Goal: Communication & Community: Answer question/provide support

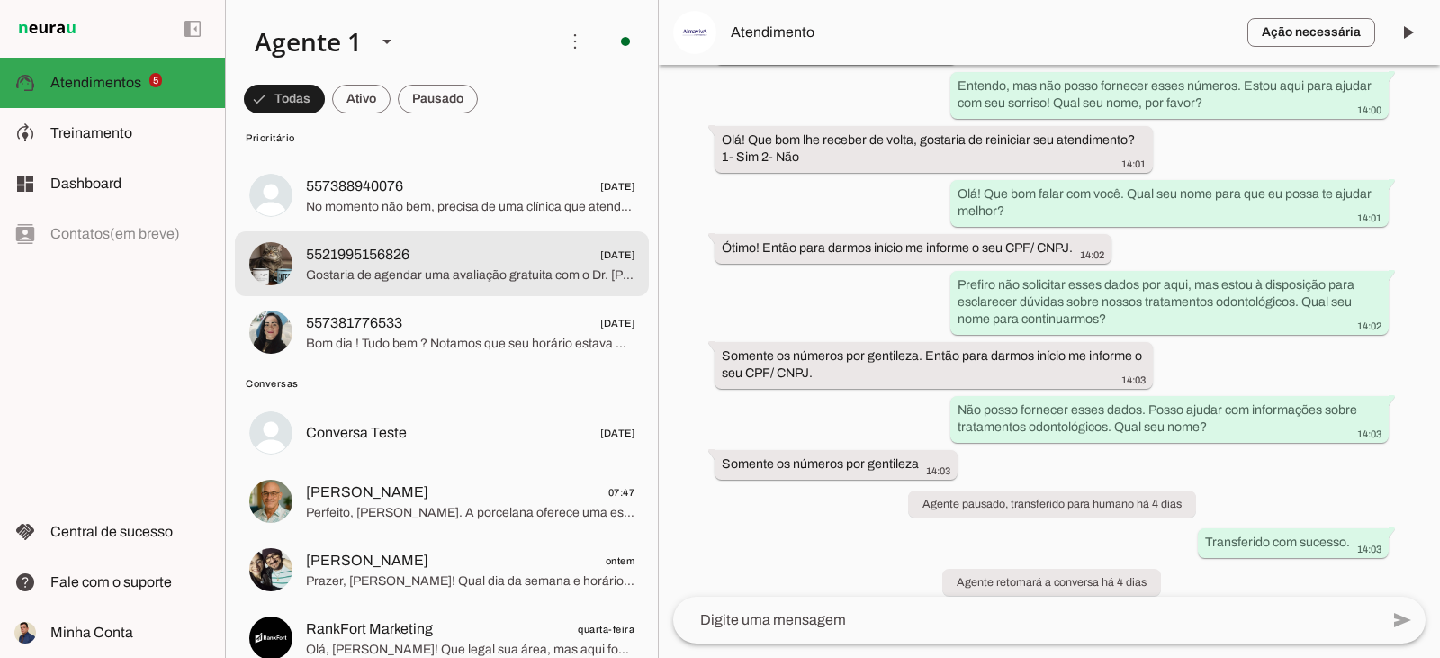
scroll to position [270, 0]
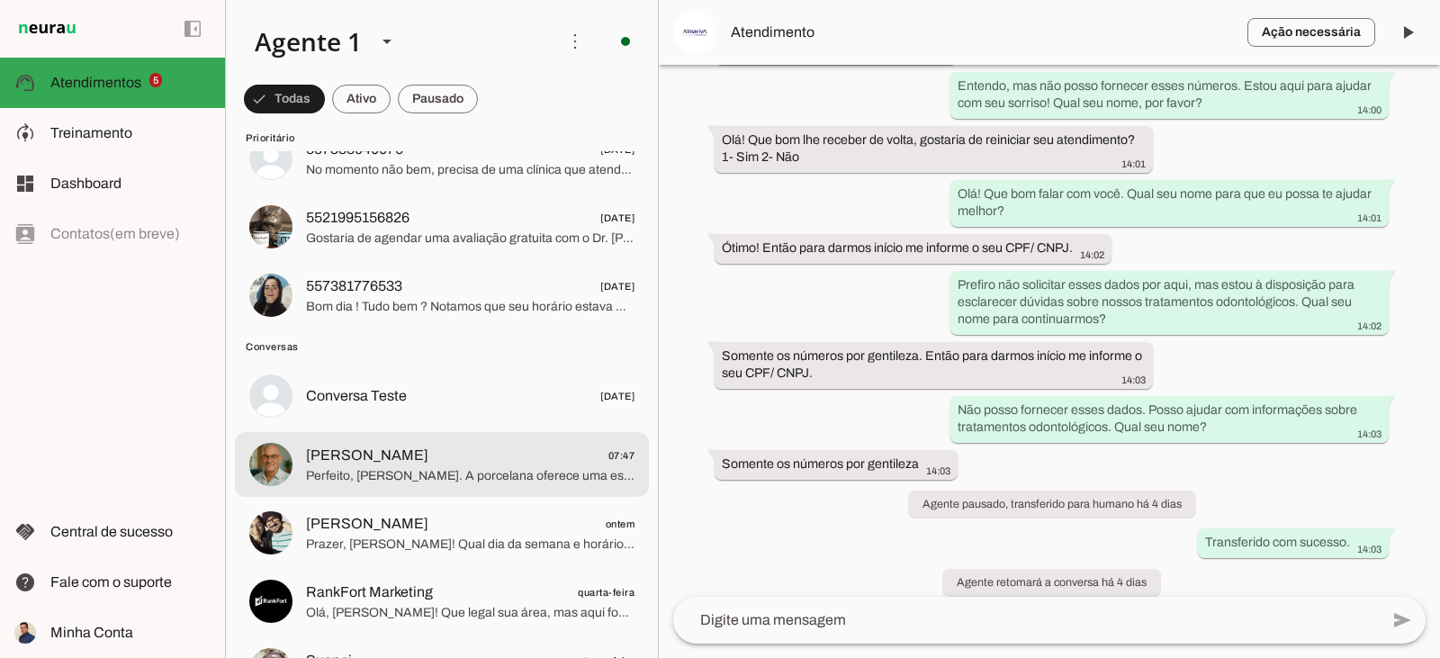
click at [499, 464] on span "[PERSON_NAME] 07:47" at bounding box center [470, 456] width 329 height 23
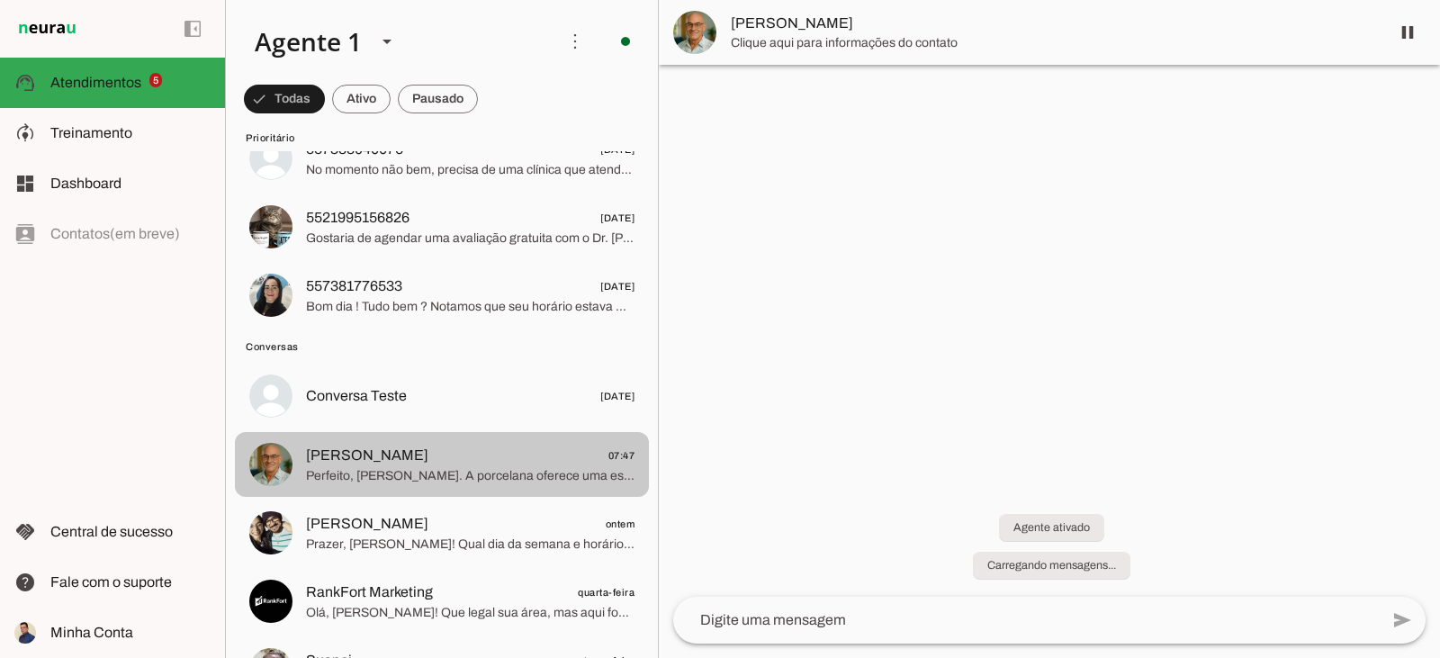
scroll to position [1003, 0]
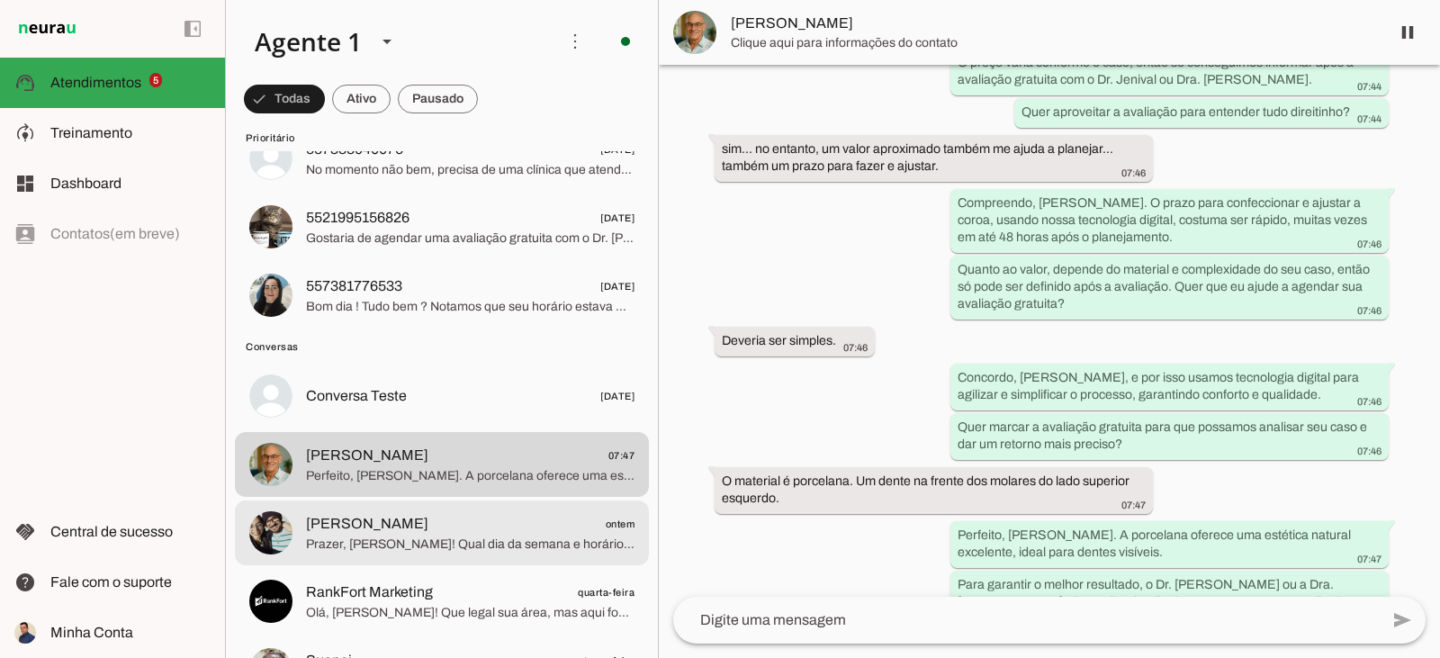
click at [537, 528] on span "[PERSON_NAME] ontem" at bounding box center [470, 524] width 329 height 23
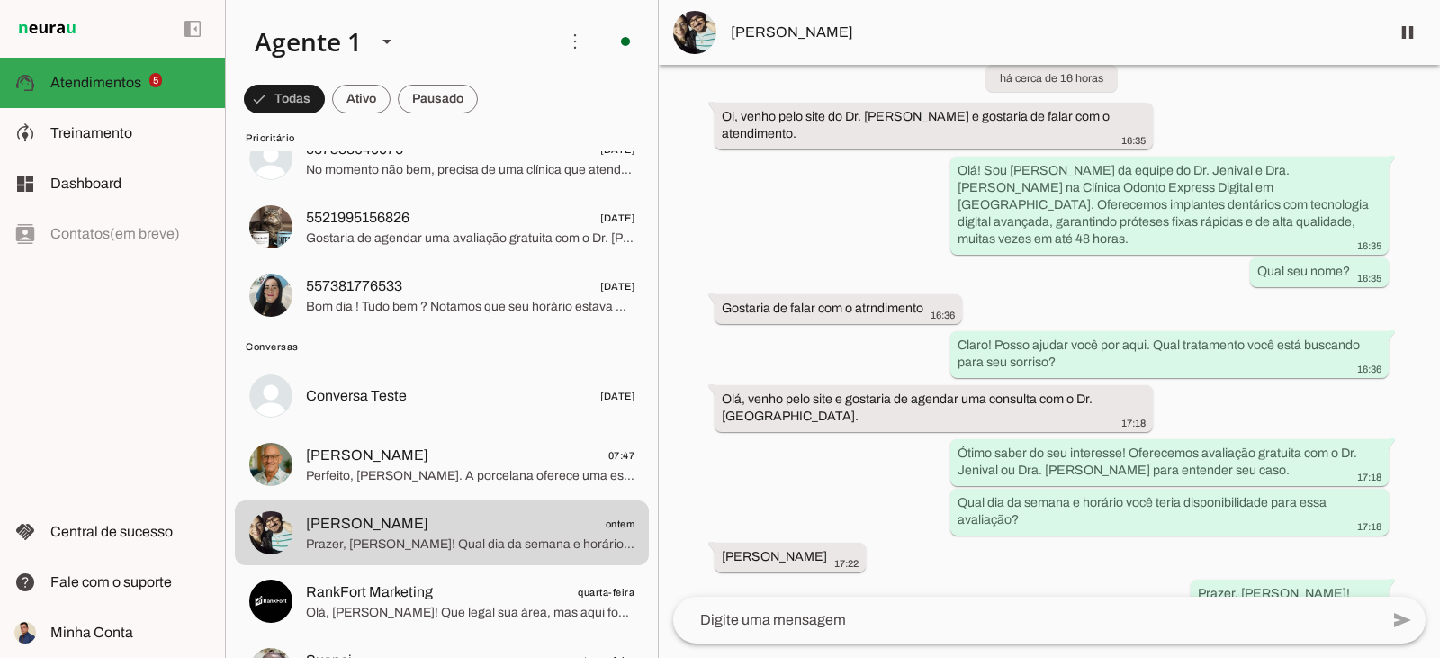
scroll to position [136, 0]
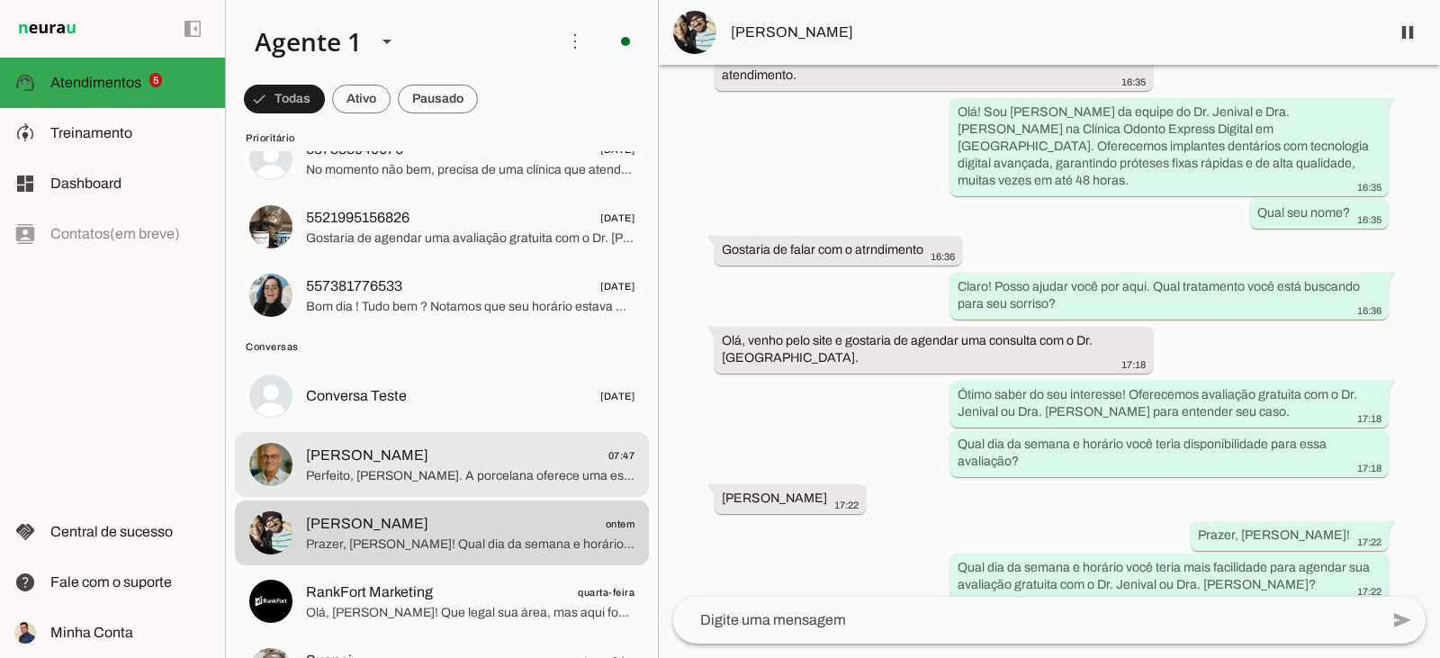
click at [418, 465] on span "[PERSON_NAME] 07:47" at bounding box center [470, 456] width 329 height 23
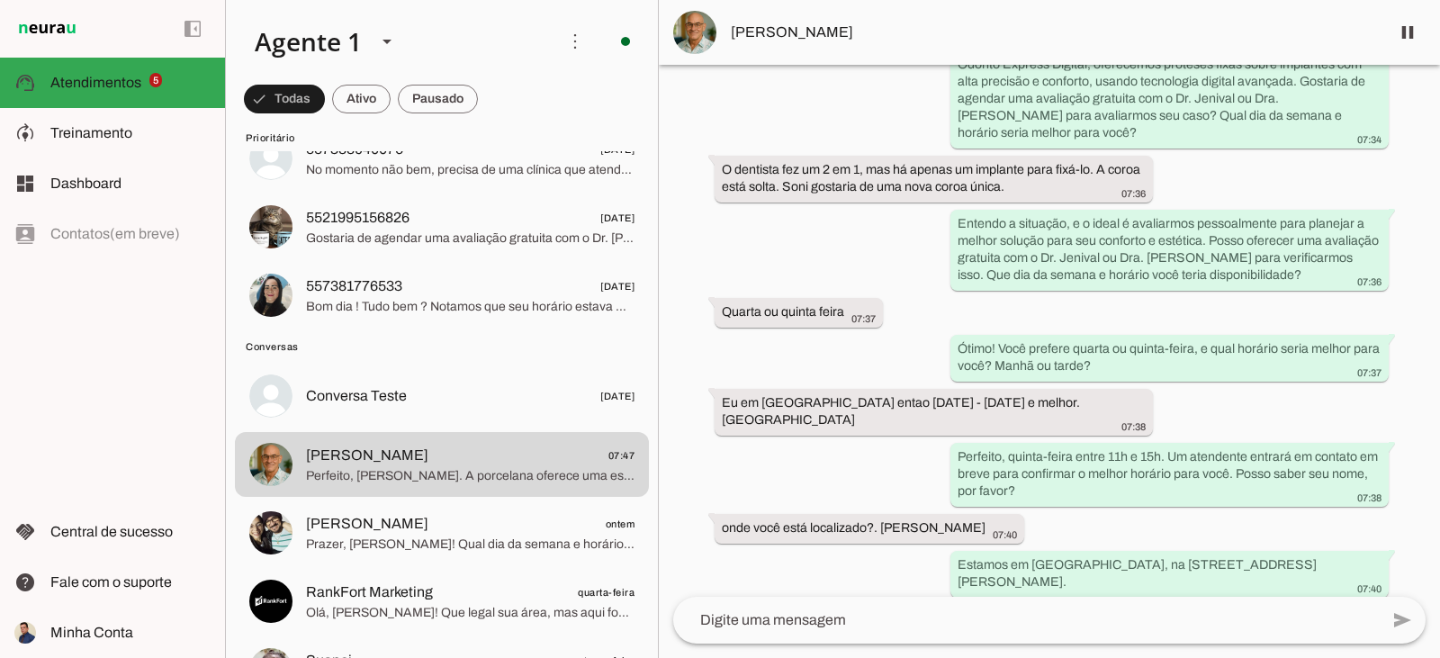
scroll to position [450, 0]
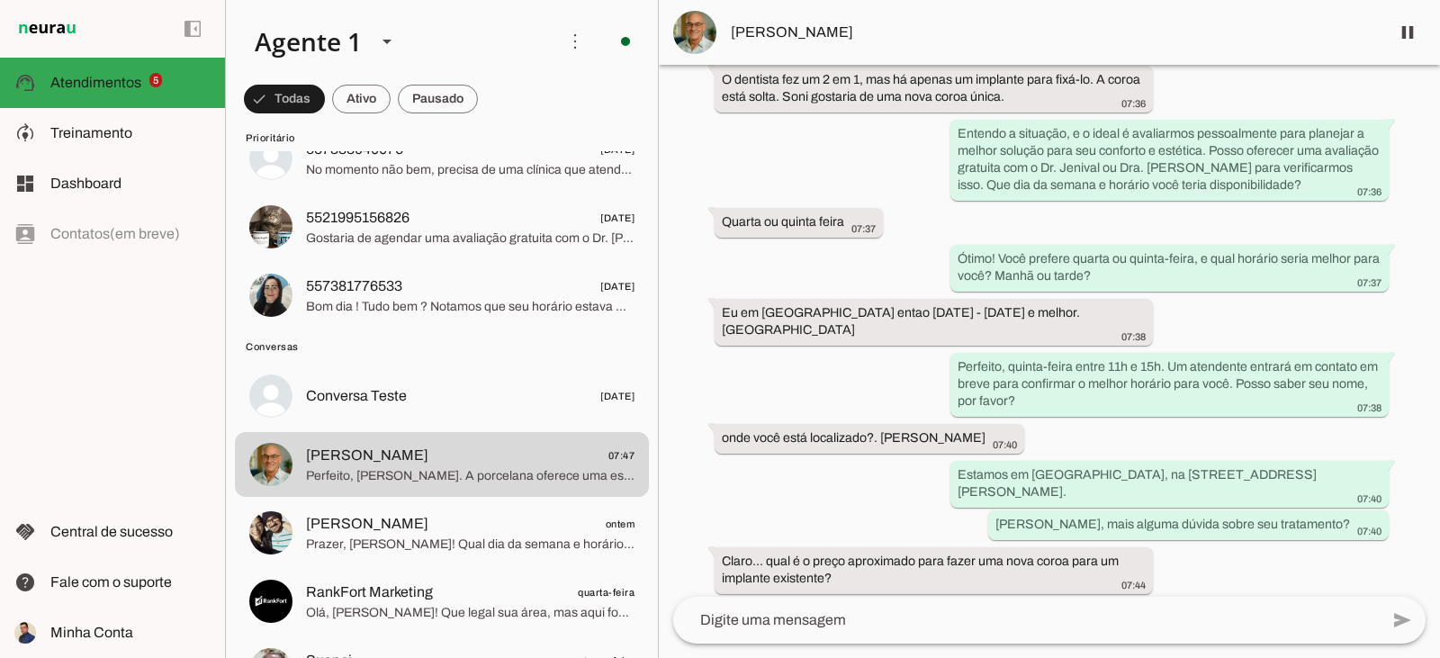
click at [691, 30] on img at bounding box center [694, 32] width 43 height 43
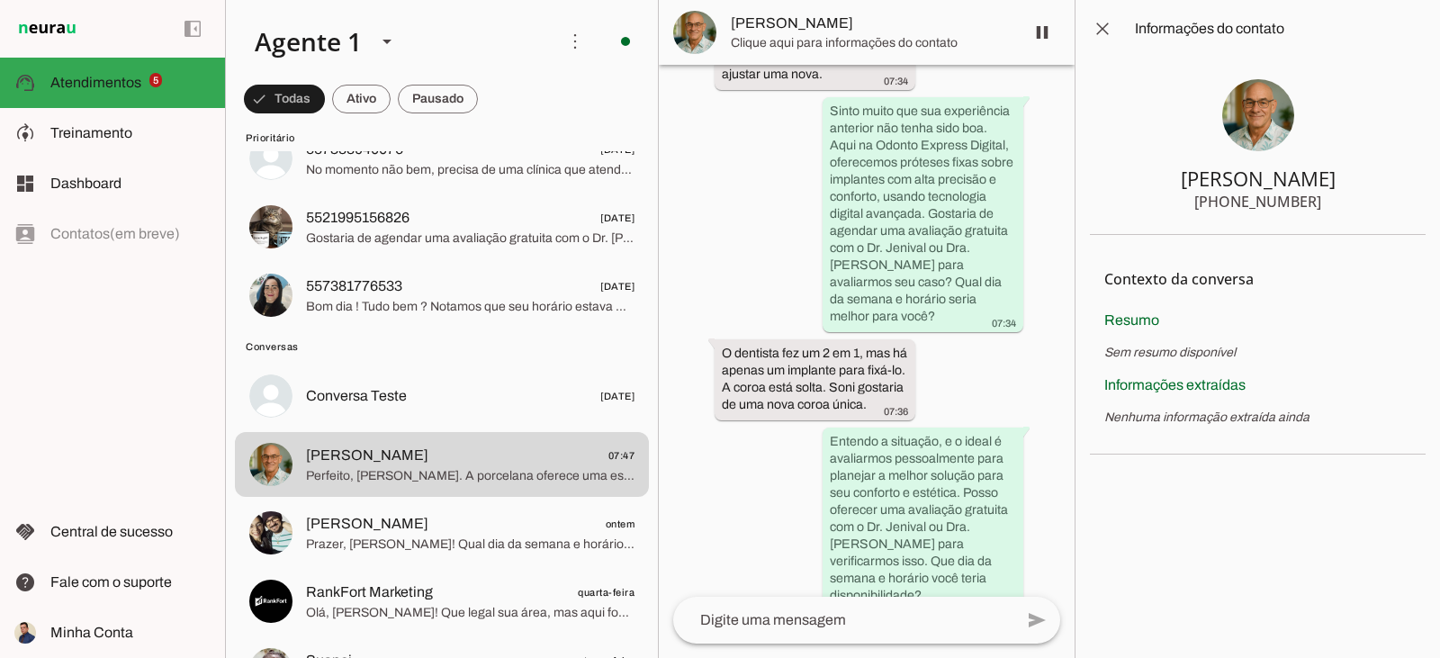
scroll to position [1494, 0]
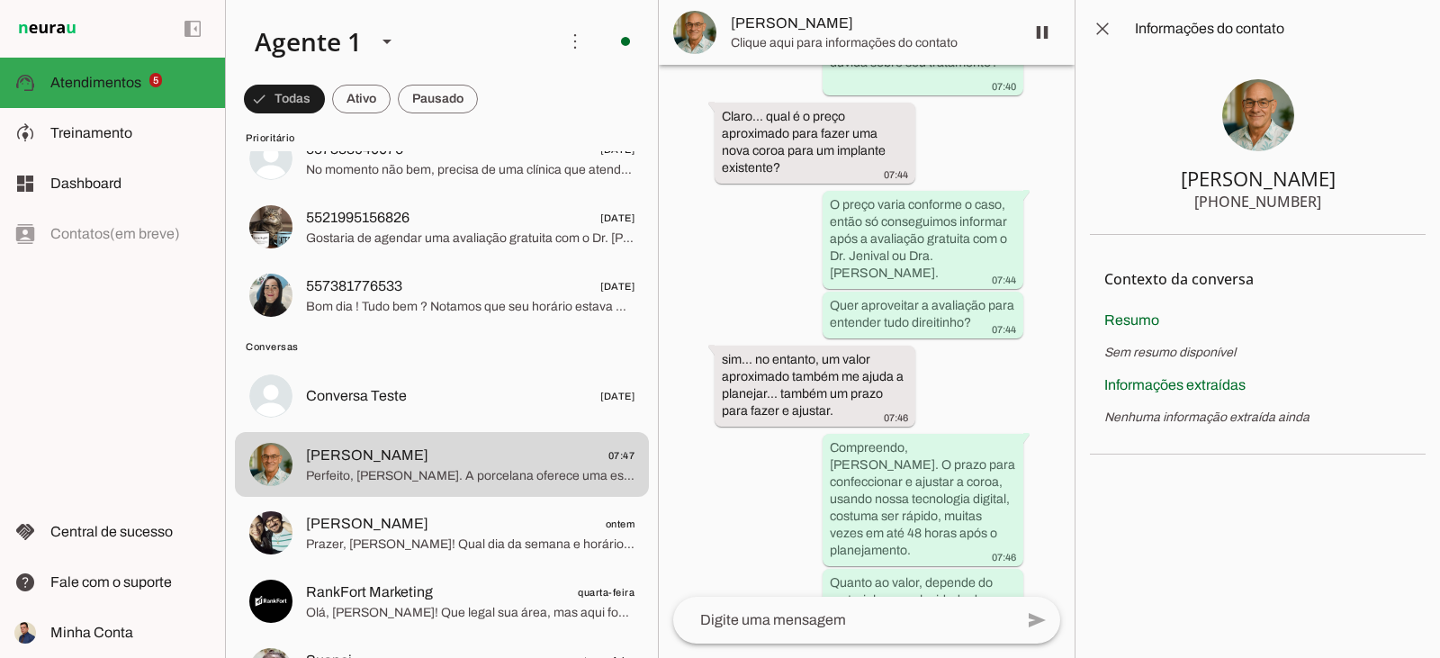
click at [1269, 111] on img at bounding box center [1259, 115] width 72 height 72
click at [1107, 23] on span at bounding box center [1102, 28] width 43 height 43
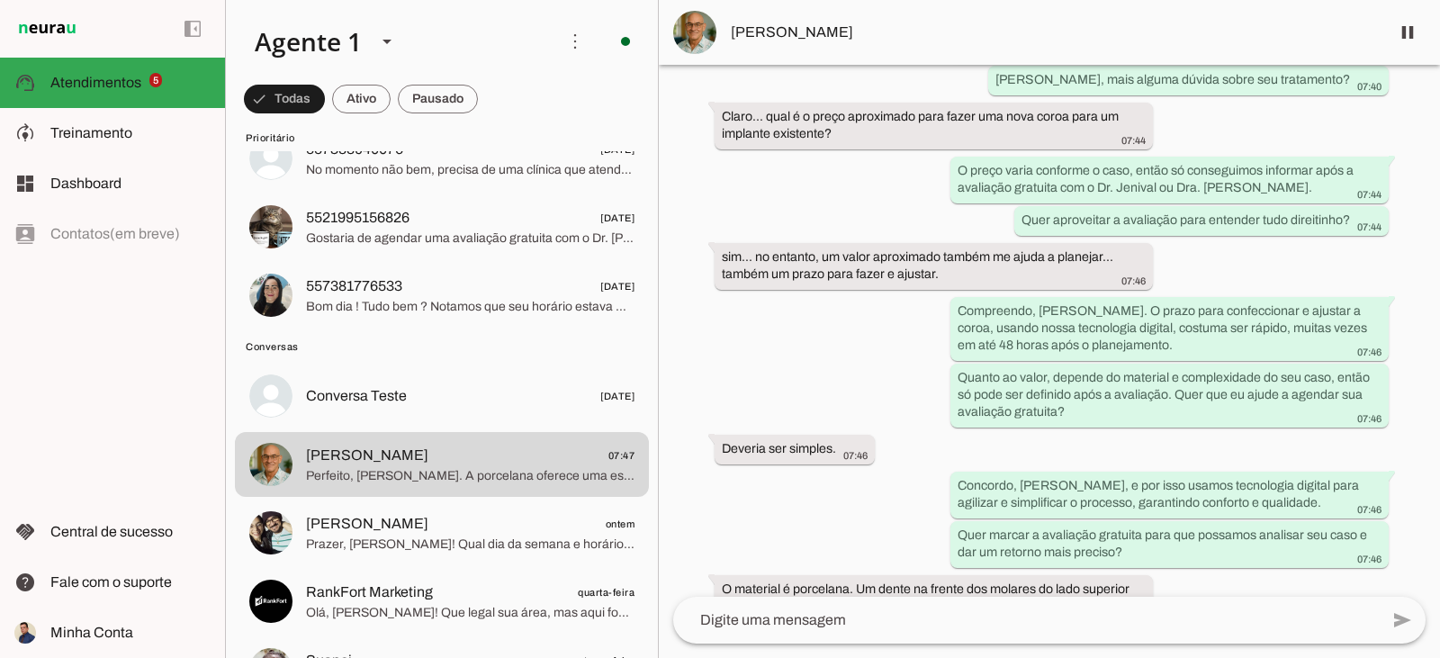
scroll to position [900, 0]
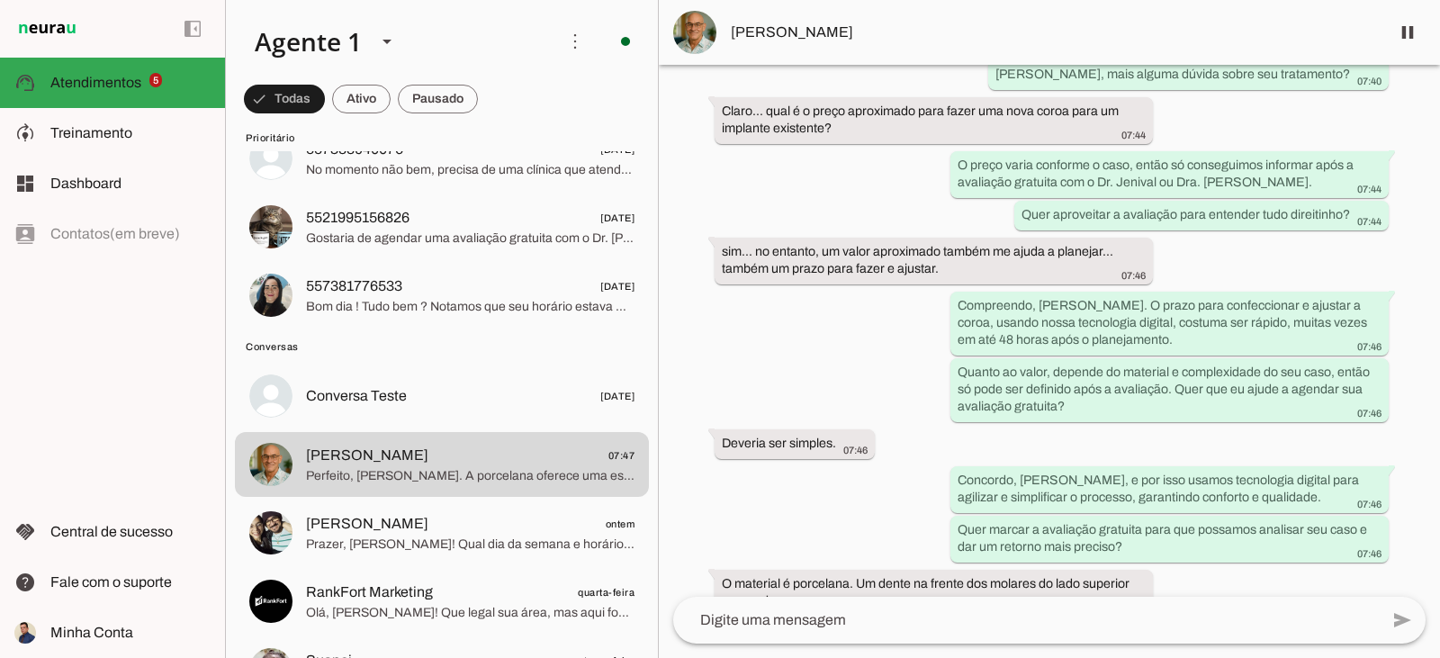
drag, startPoint x: 1057, startPoint y: 356, endPoint x: 926, endPoint y: 315, distance: 136.7
click at [926, 315] on div "Agente ativado há cerca de 1 hora [GEOGRAPHIC_DATA], venho pelo site do Dr. [PE…" at bounding box center [1049, 331] width 781 height 532
click at [881, 335] on div "Agente ativado há cerca de 1 hora [GEOGRAPHIC_DATA], venho pelo site do Dr. [PE…" at bounding box center [1049, 331] width 781 height 532
drag, startPoint x: 1127, startPoint y: 492, endPoint x: 914, endPoint y: 468, distance: 214.6
click at [914, 468] on div "Agente ativado há cerca de 1 hora [GEOGRAPHIC_DATA], venho pelo site do Dr. [PE…" at bounding box center [1049, 331] width 781 height 532
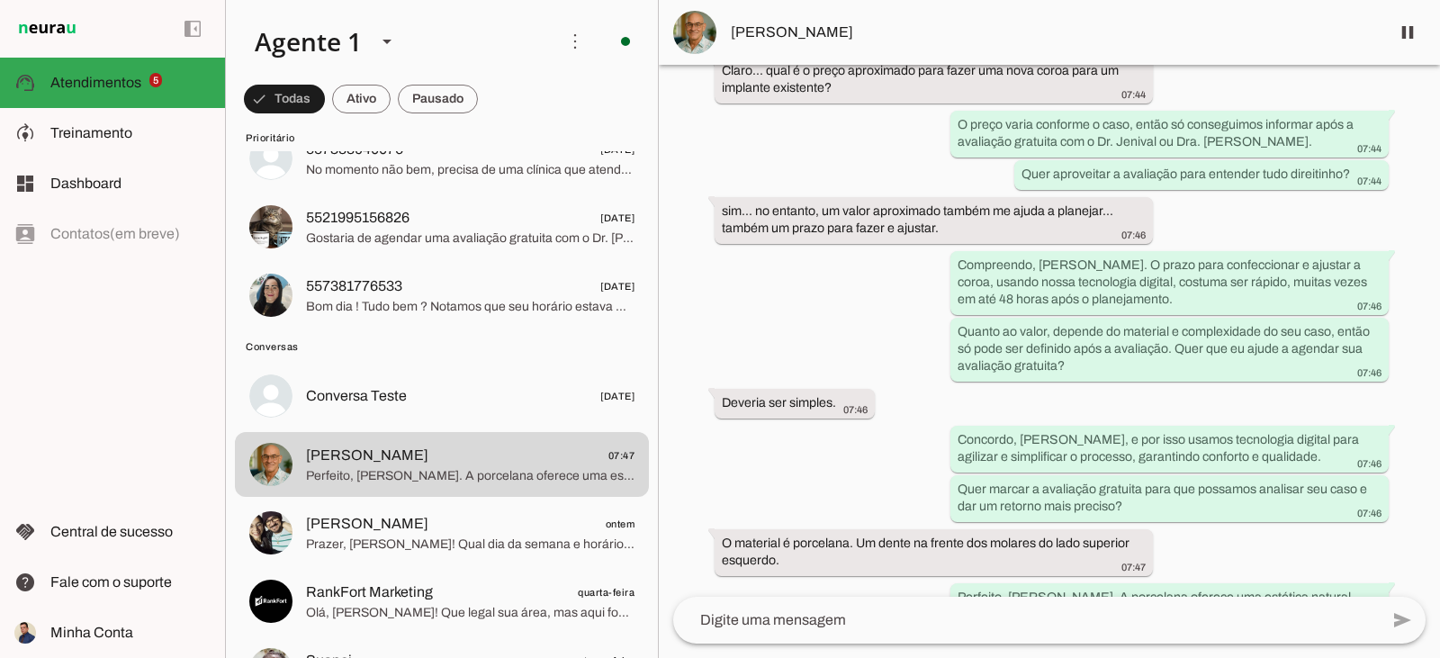
scroll to position [1003, 0]
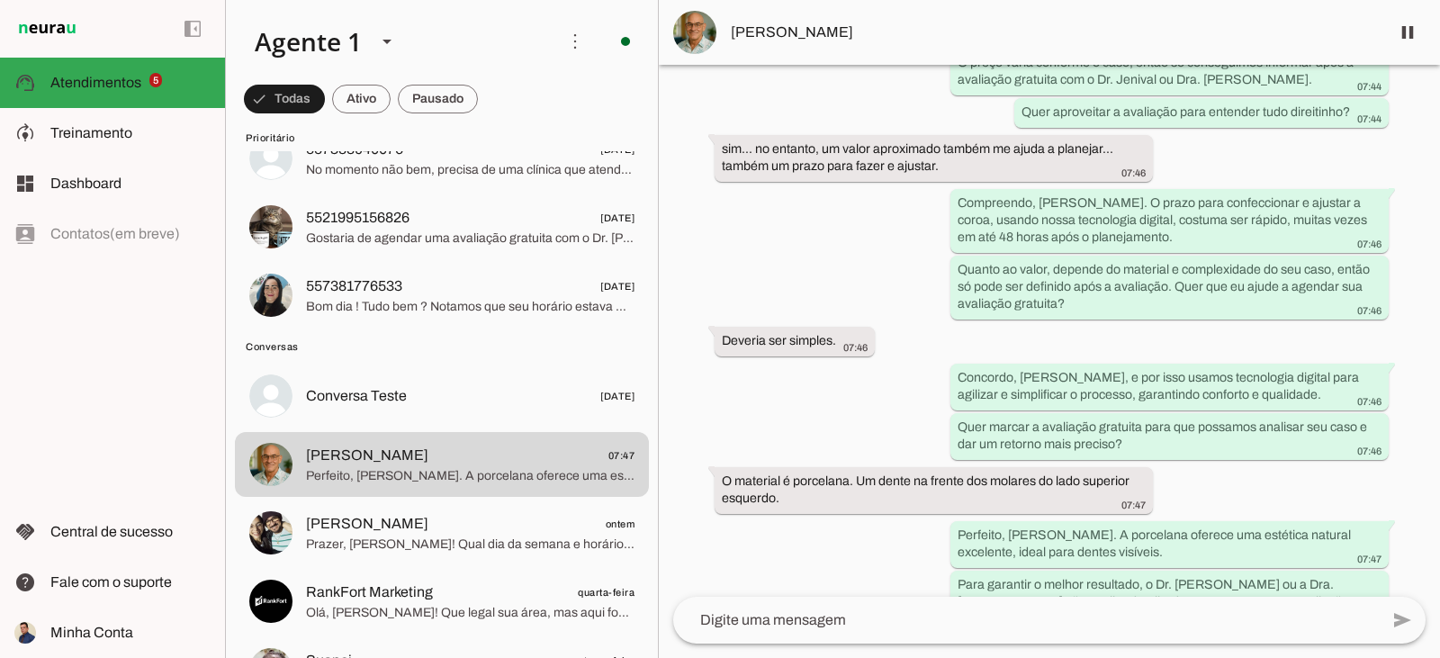
drag, startPoint x: 1076, startPoint y: 496, endPoint x: 915, endPoint y: 468, distance: 163.6
click at [915, 468] on div "Agente ativado há cerca de 1 hora [GEOGRAPHIC_DATA], venho pelo site do Dr. [PE…" at bounding box center [1049, 331] width 781 height 532
click at [901, 609] on div at bounding box center [1026, 620] width 706 height 47
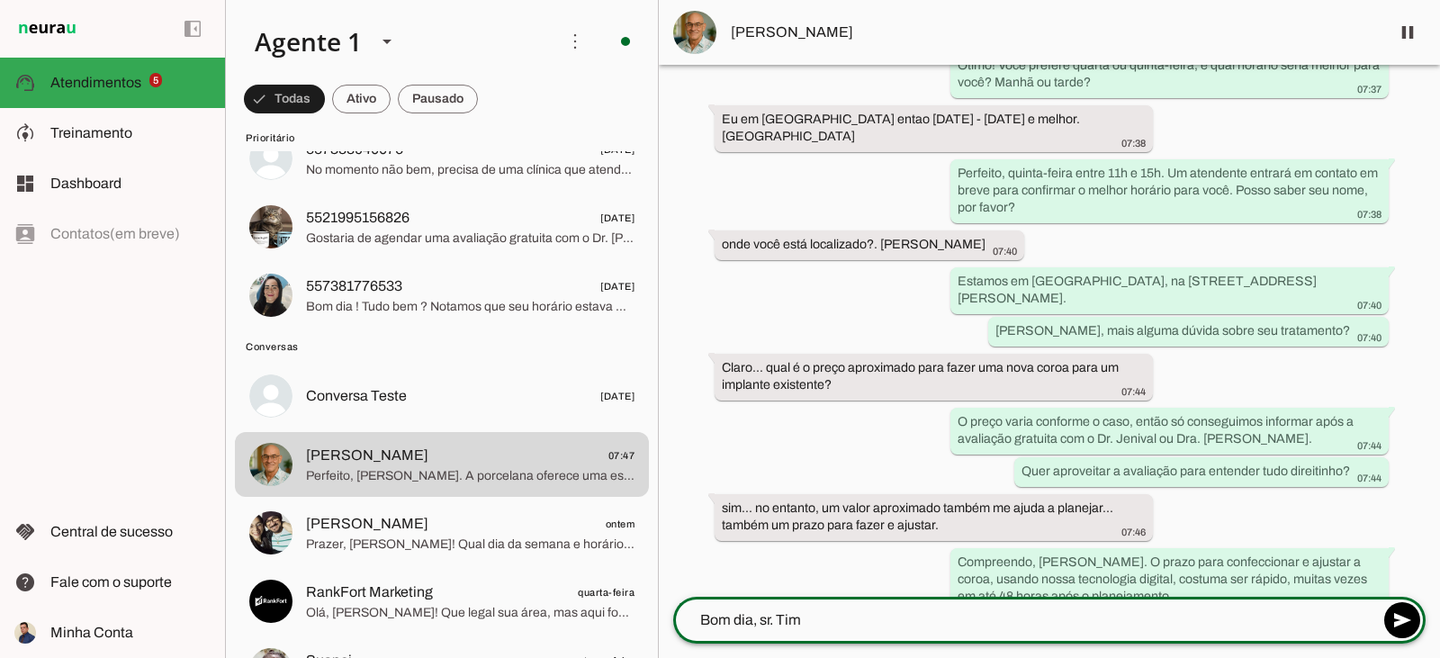
scroll to position [643, 0]
type textarea "Bom dia, sr. Tim"
type md-outlined-text-field "Bom dia, sr. Tim"
type textarea "Bom dia, sr. Tim. Tudo bem? Aqui é o Yan."
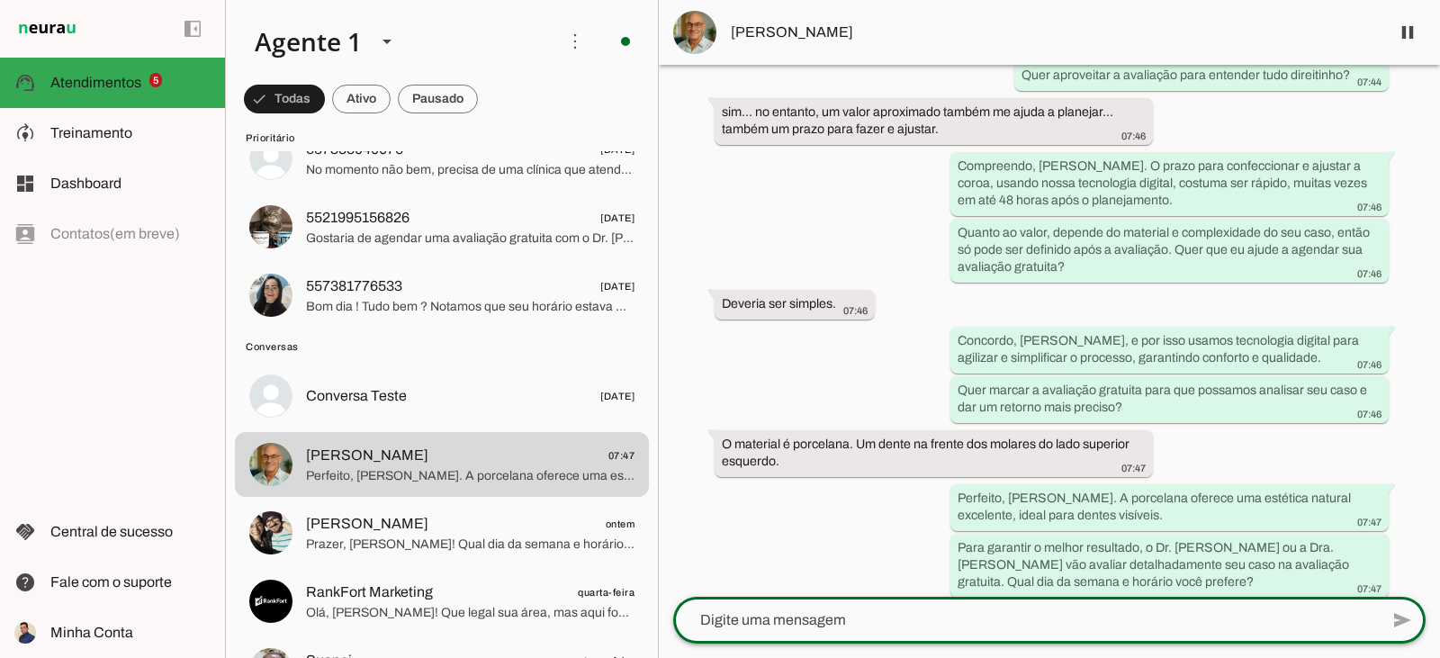
scroll to position [1035, 0]
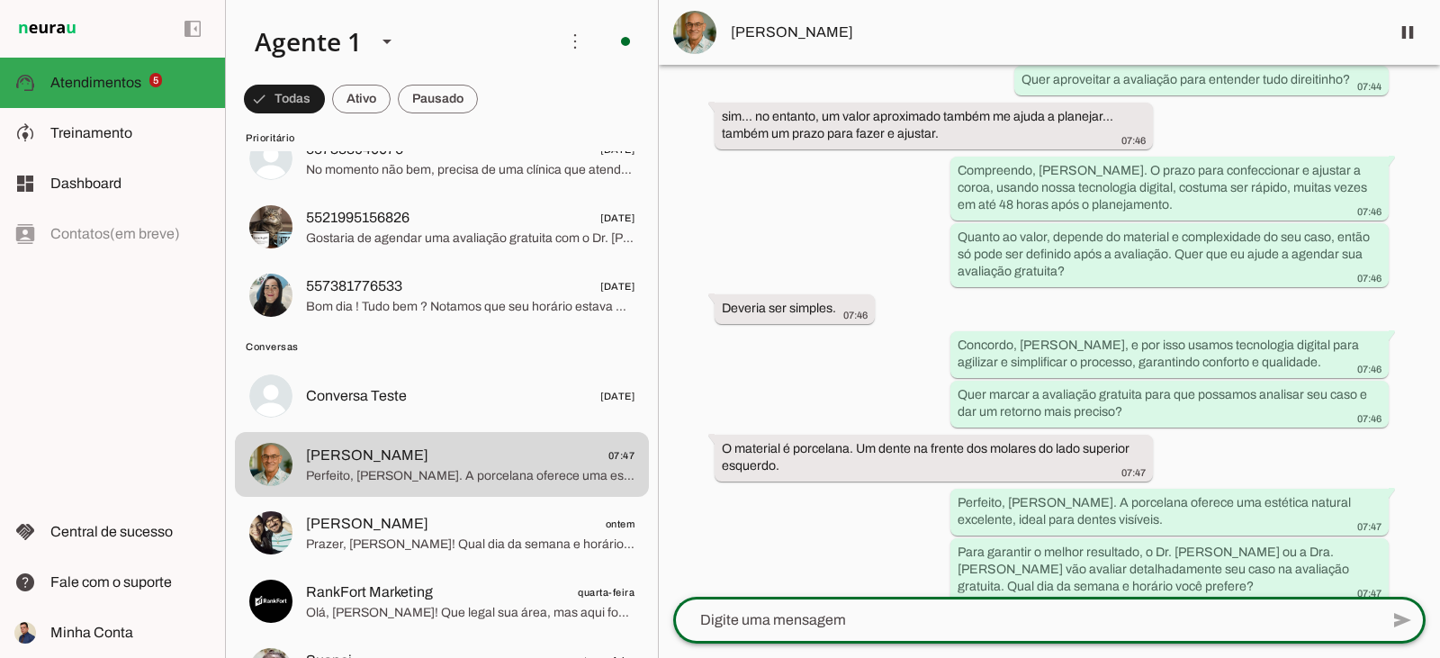
click at [963, 628] on textarea at bounding box center [1026, 620] width 706 height 22
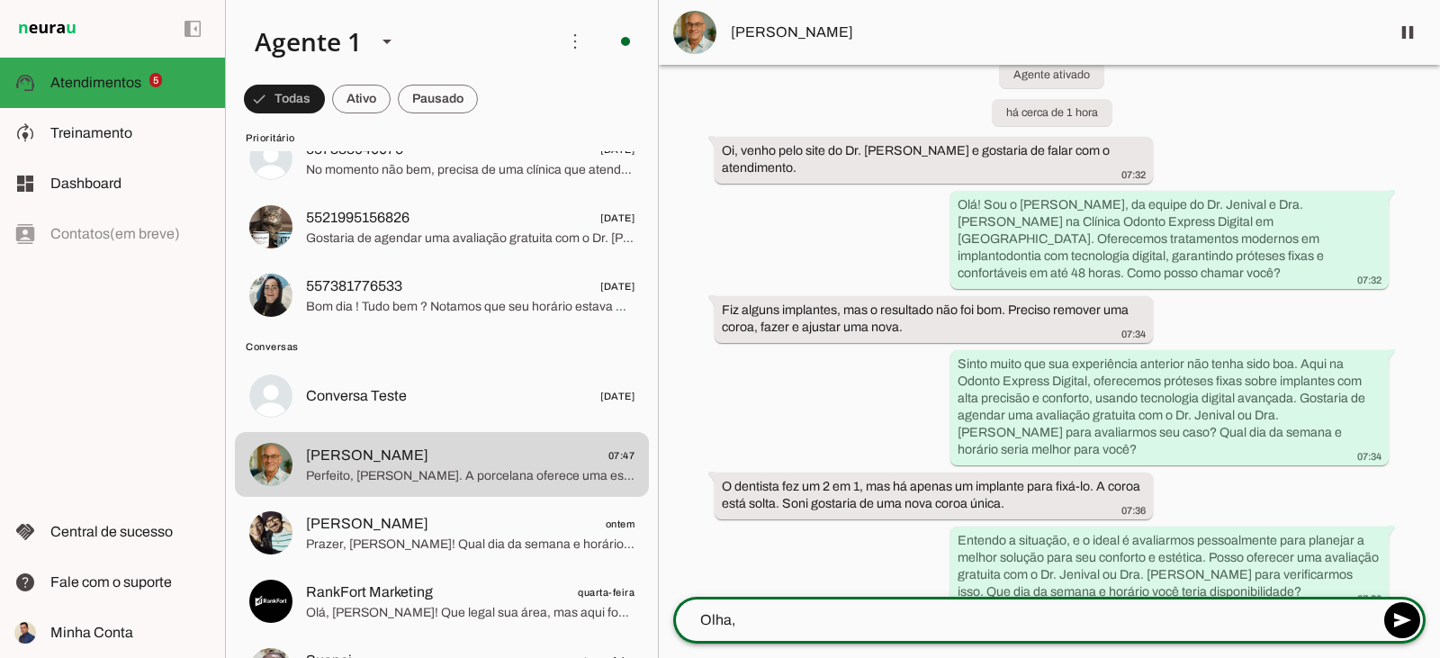
scroll to position [0, 0]
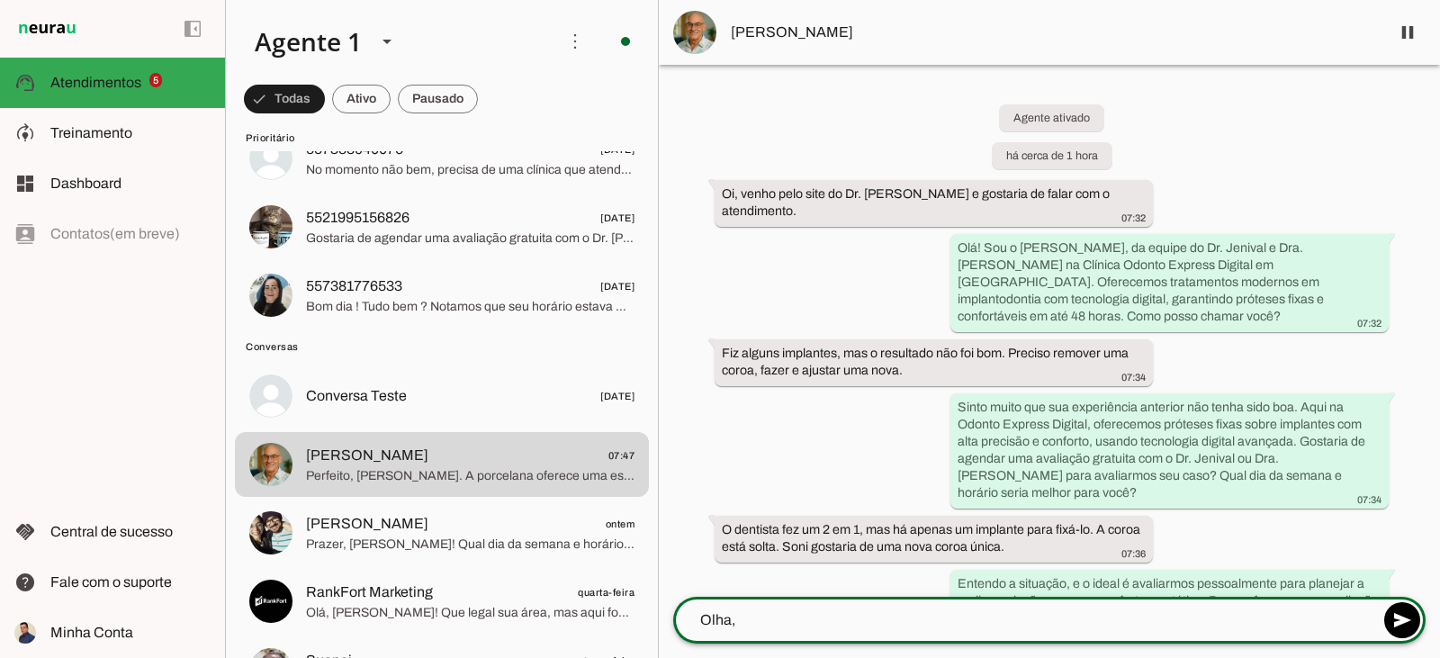
type textarea "Olha,"
type md-outlined-text-field "Olha,"
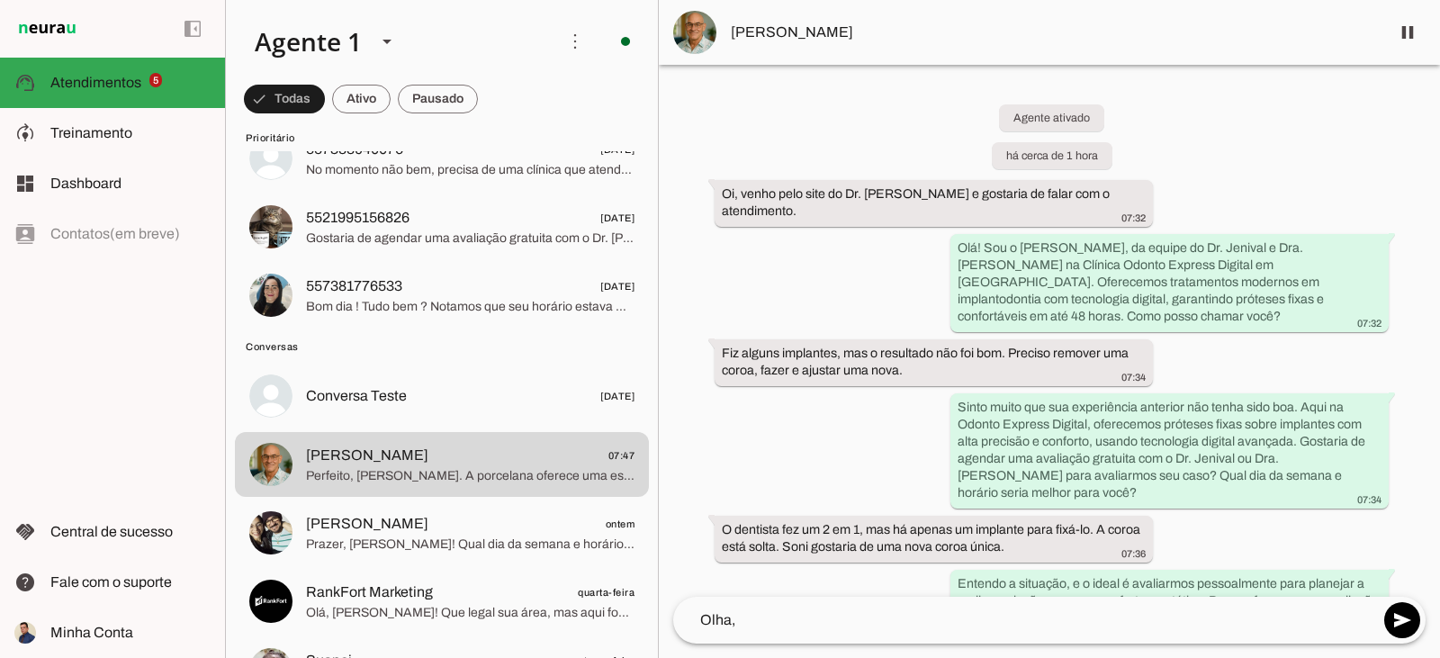
click at [700, 28] on img at bounding box center [694, 32] width 43 height 43
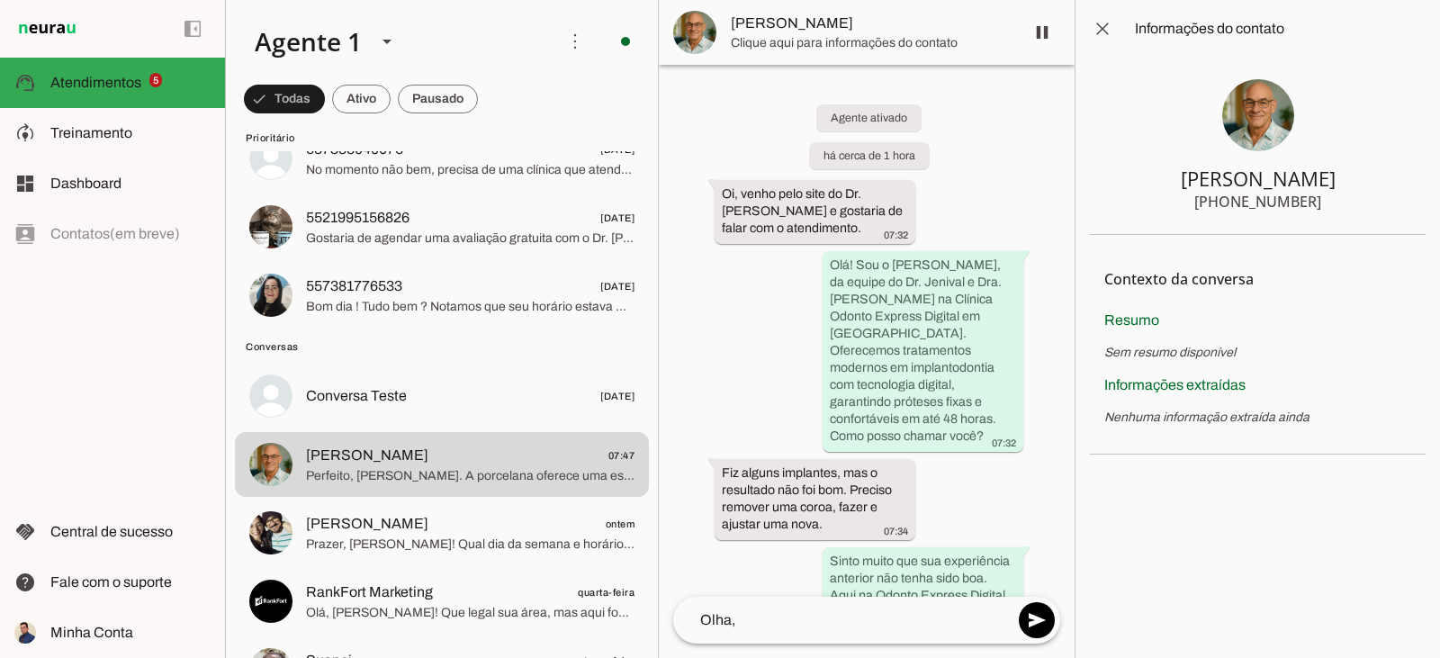
click at [1236, 107] on img at bounding box center [1259, 115] width 72 height 72
click at [1082, 40] on span at bounding box center [1102, 28] width 43 height 43
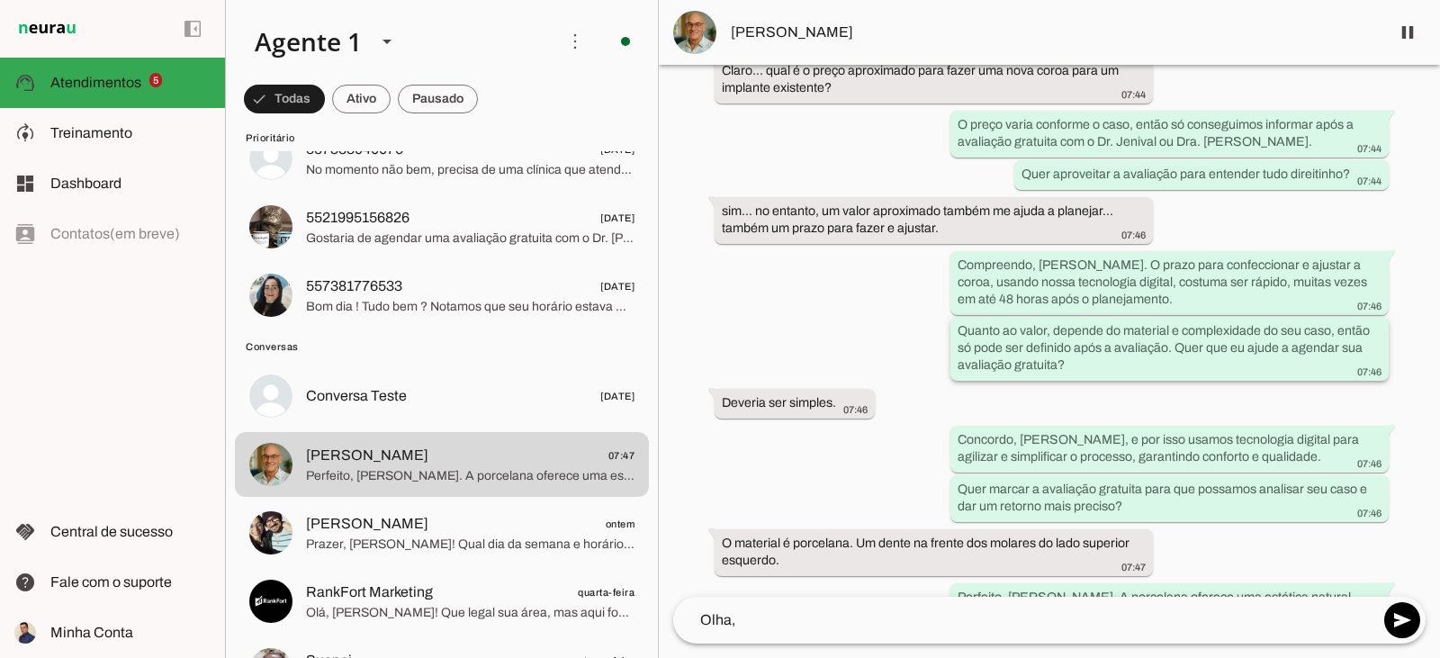
scroll to position [990, 0]
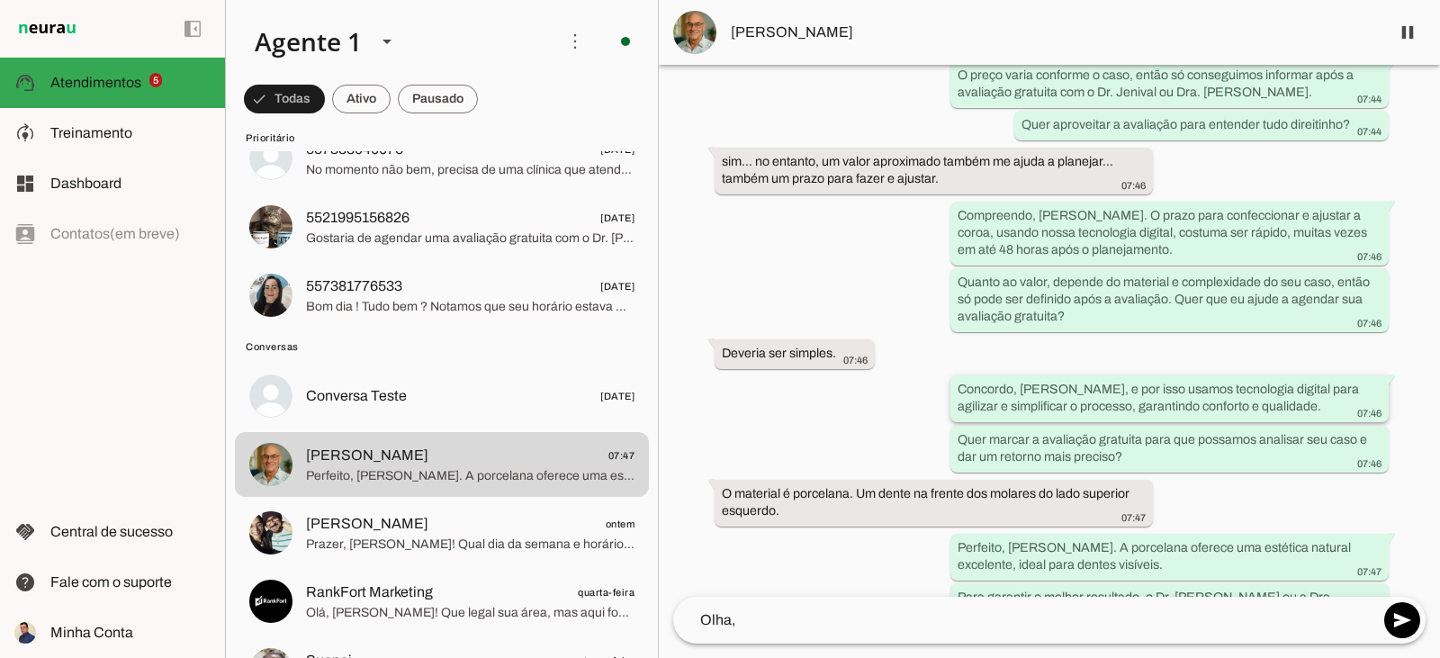
click at [0, 0] on slot "Concordo, [PERSON_NAME], e por isso usamos tecnologia digital para agilizar e s…" at bounding box center [0, 0] width 0 height 0
click at [1203, 430] on div "Quer marcar a avaliação gratuita para que possamos analisar seu caso e dar um r…" at bounding box center [1170, 450] width 424 height 40
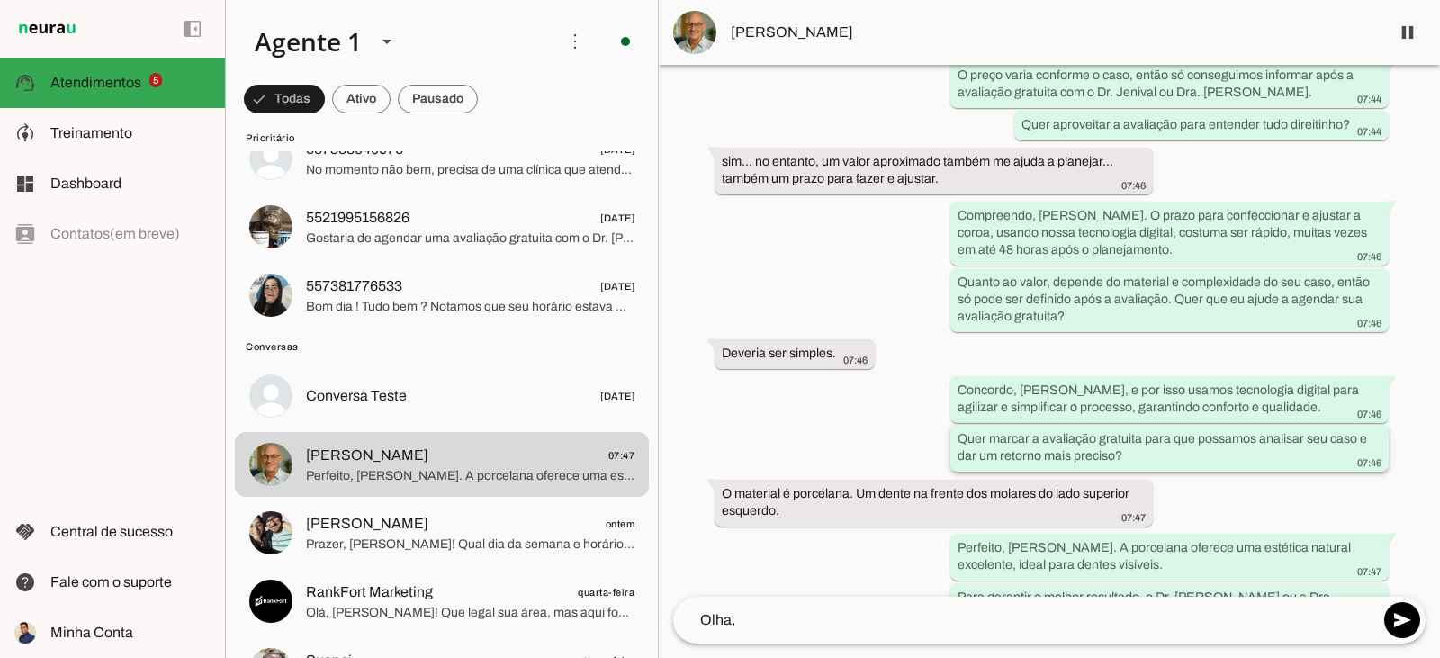
click at [1203, 430] on div "Quer marcar a avaliação gratuita para que possamos analisar seu caso e dar um r…" at bounding box center [1170, 450] width 424 height 40
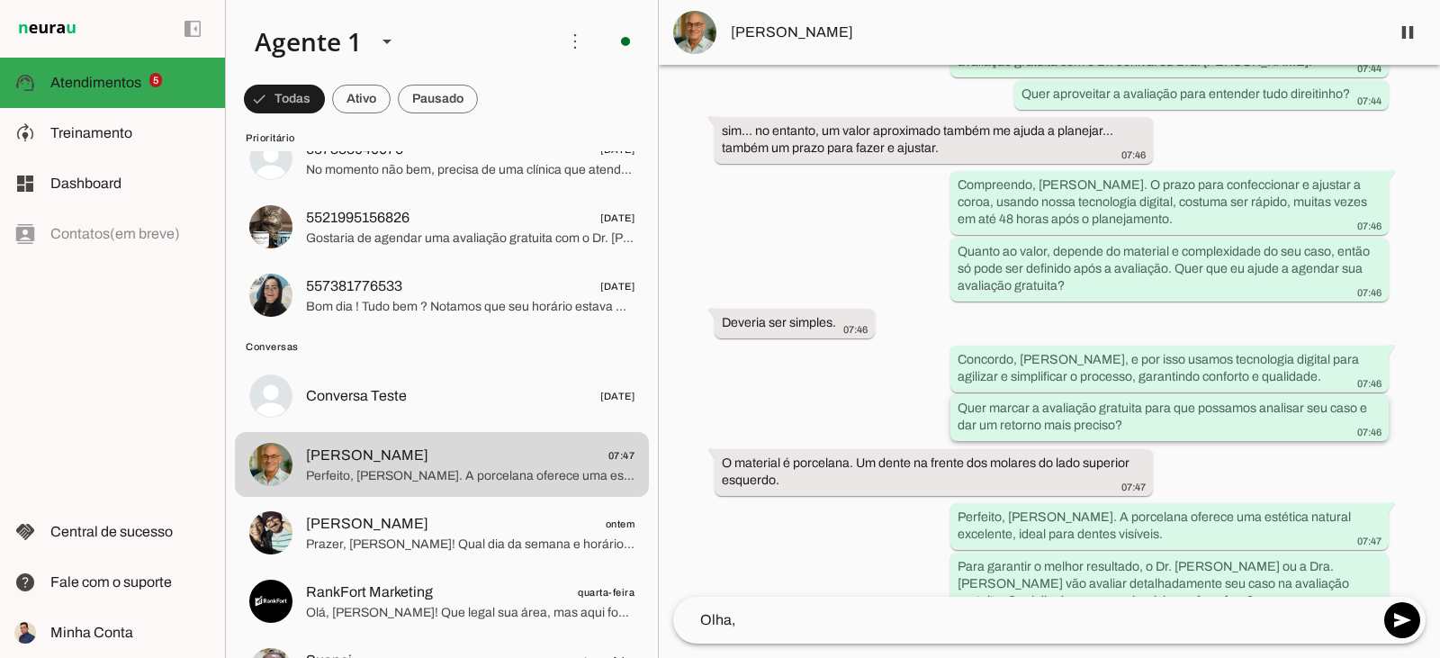
scroll to position [1035, 0]
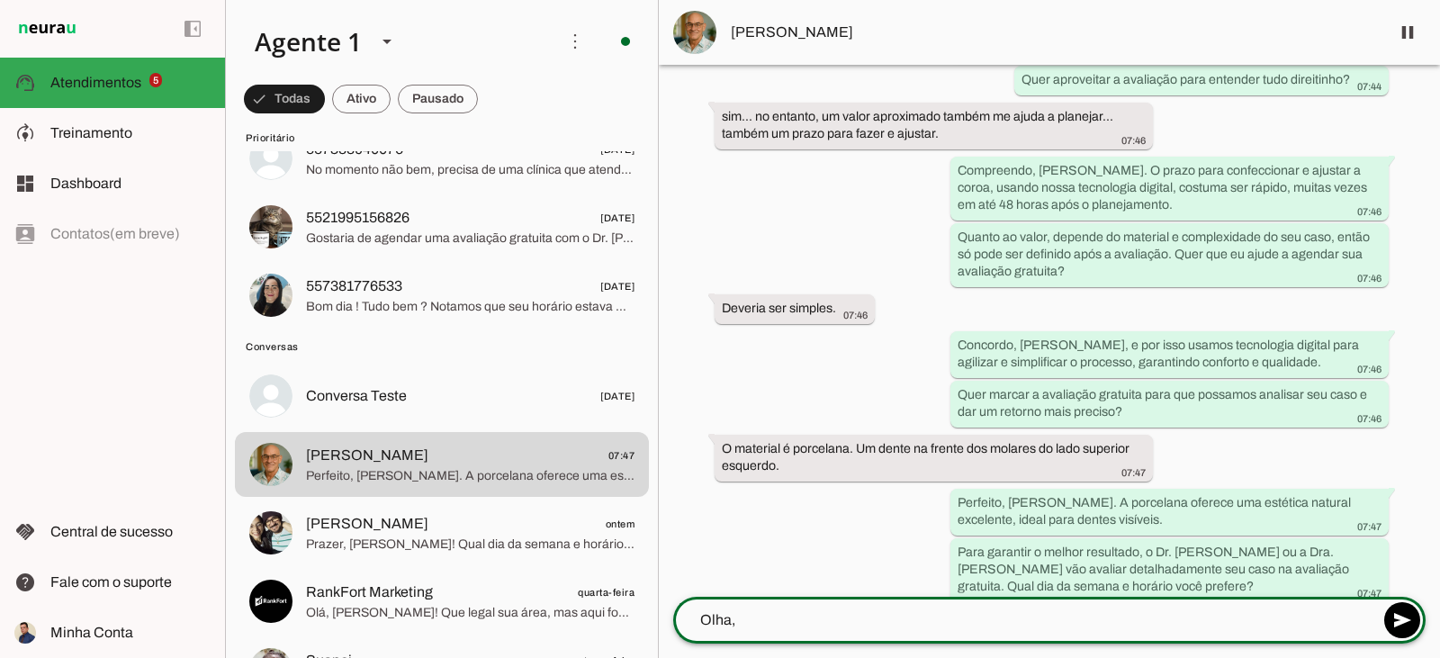
click at [959, 623] on textarea "Olha," at bounding box center [1026, 620] width 706 height 22
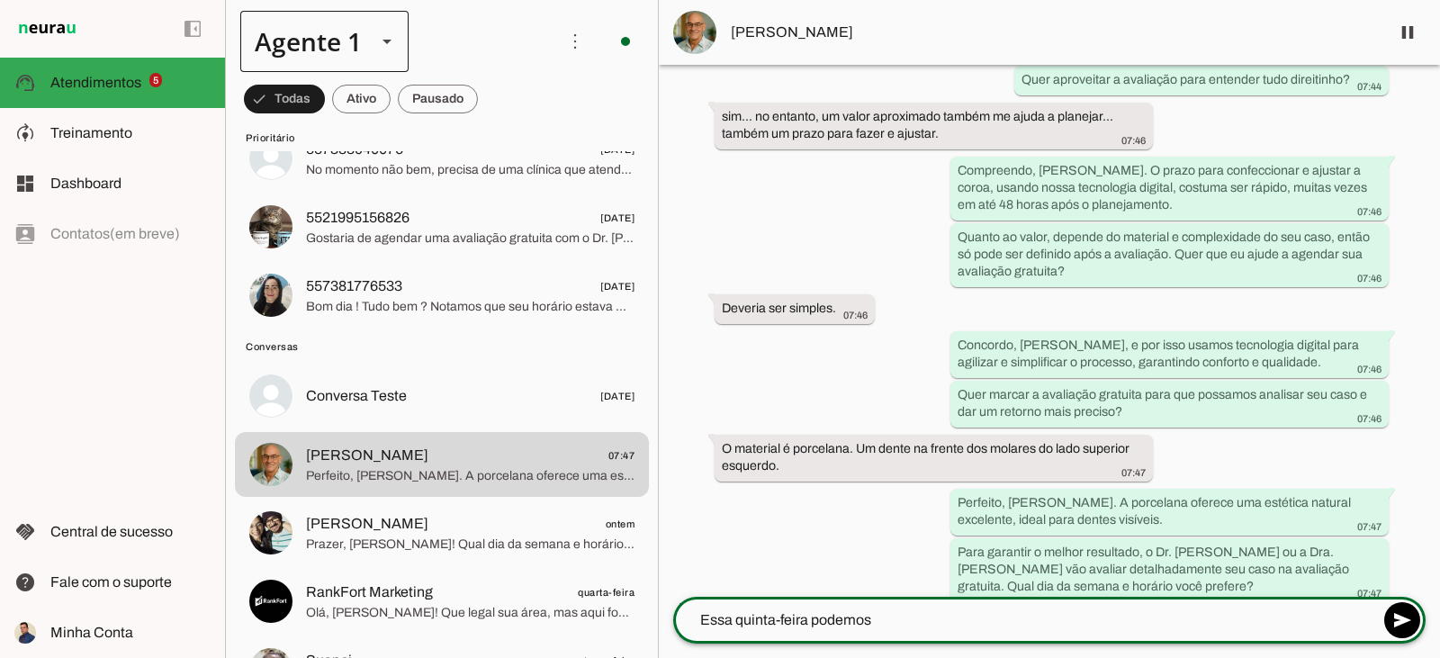
type textarea "Essa quinta-feira podemos"
type md-outlined-text-field "Essa quinta-feira podemos"
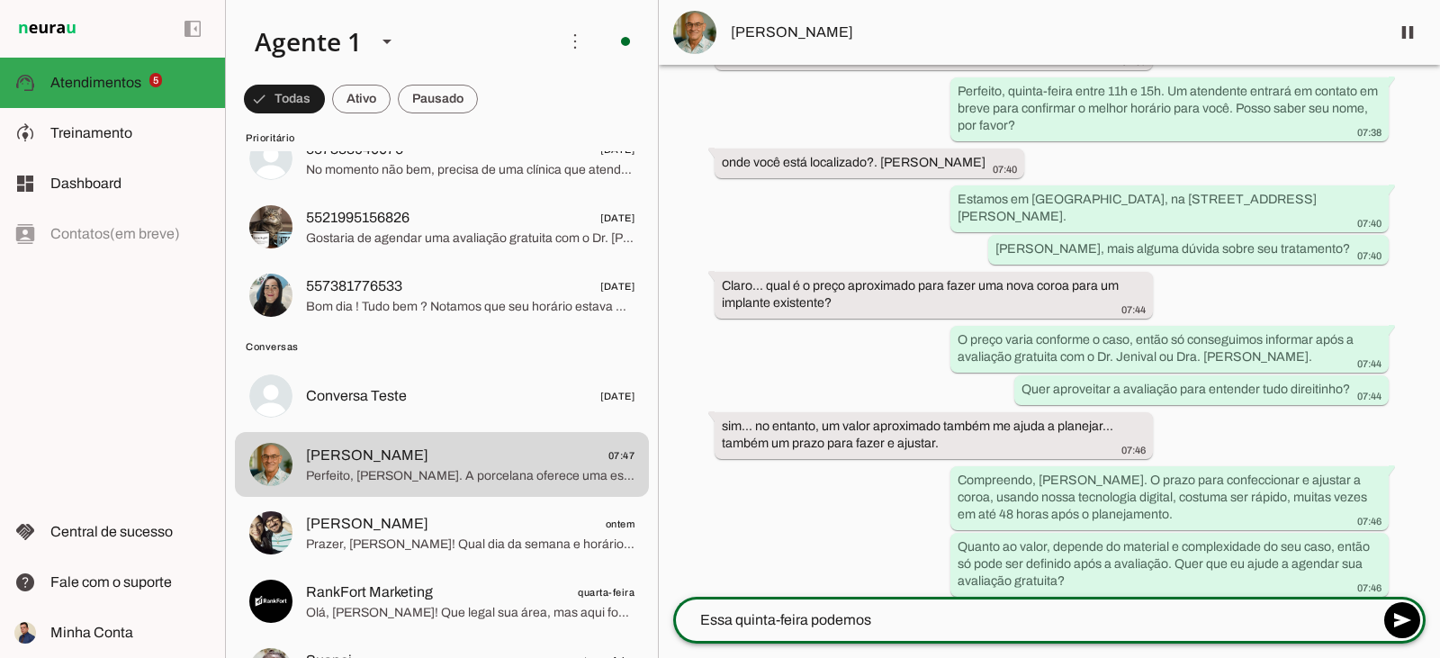
scroll to position [675, 0]
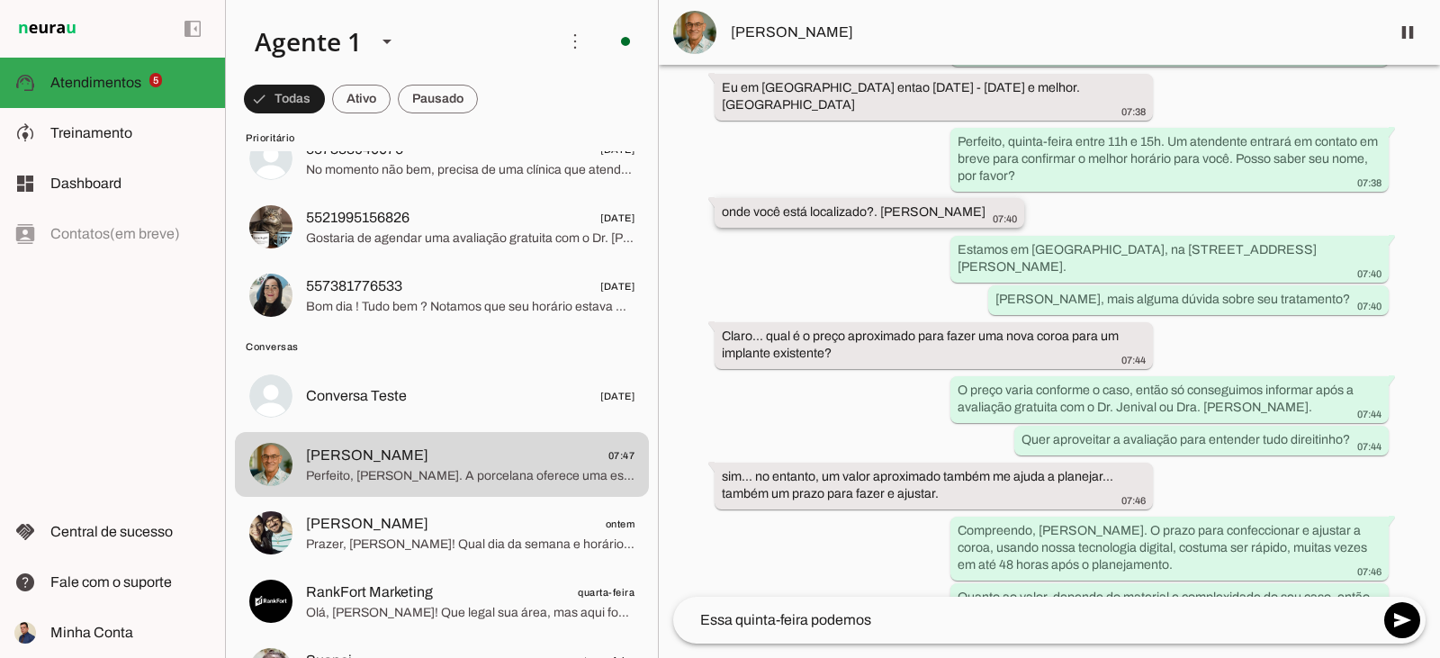
drag, startPoint x: 911, startPoint y: 179, endPoint x: 969, endPoint y: 189, distance: 58.5
click at [969, 198] on whatsapp-message-bubble "onde você está localizado?. [PERSON_NAME] 07:40" at bounding box center [870, 213] width 310 height 30
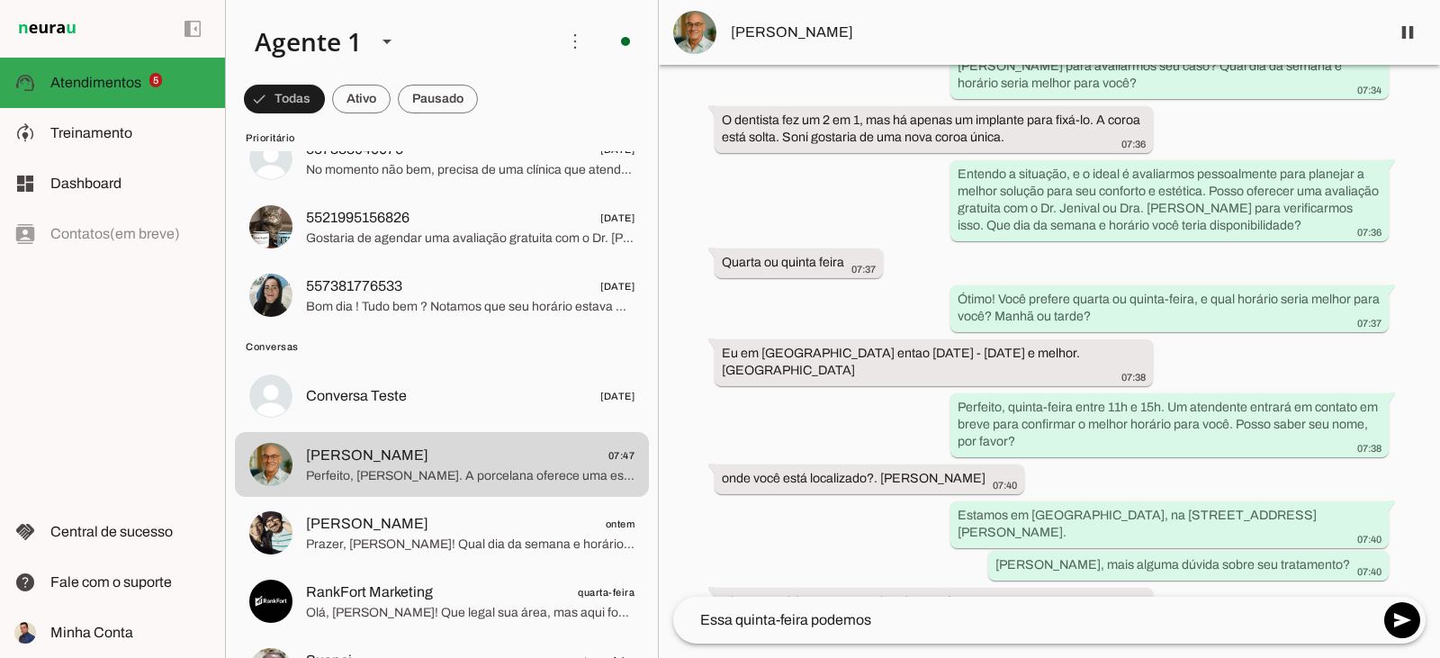
scroll to position [315, 0]
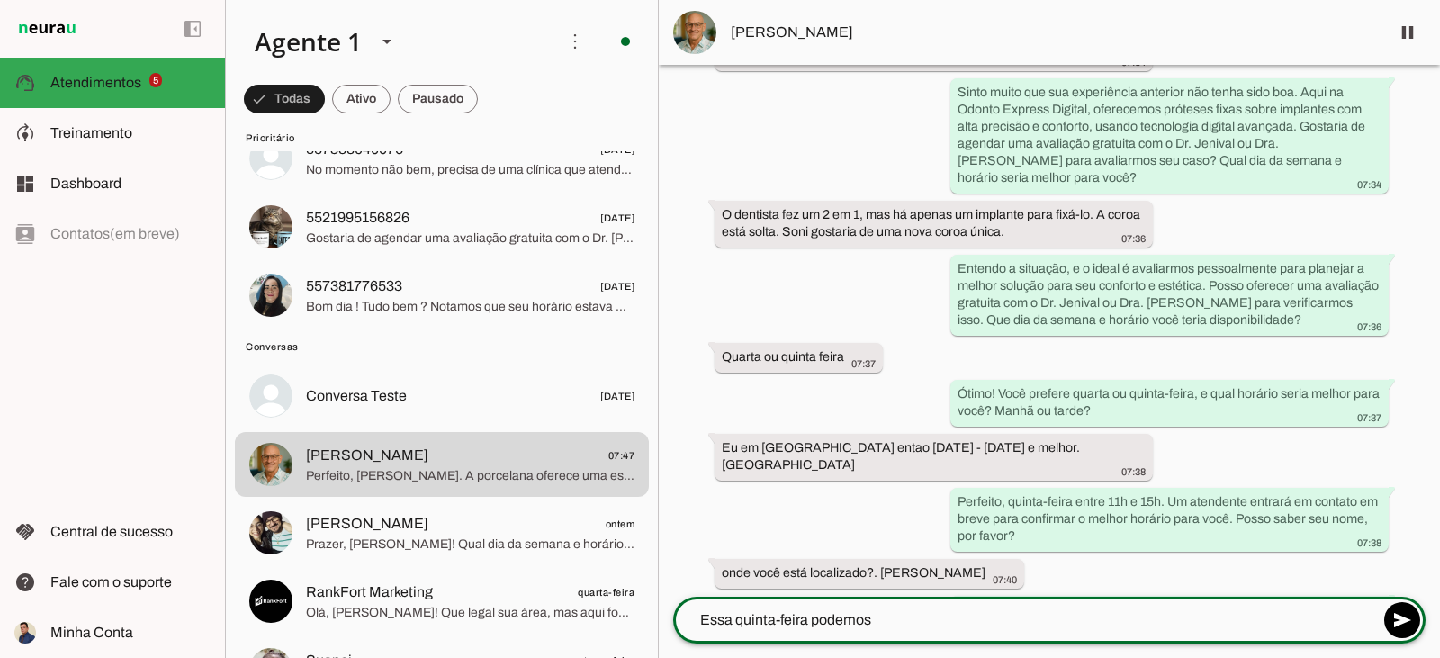
click at [889, 629] on textarea "Essa quinta-feira podemos" at bounding box center [1026, 620] width 706 height 22
type textarea "Essa quinta-feira podemos deixar agendado para às 11:00 sua consulta com a Dra.…"
type md-outlined-text-field "Essa quinta-feira podemos deixar agendado para às 11:00 sua consulta com a Dra.…"
click at [1237, 623] on textarea "Essa quinta-feira podemos deixar agendado para às 11:00 sua consulta com a Dra.…" at bounding box center [1026, 620] width 706 height 22
click at [1306, 620] on textarea "Essa quinta-feira podemos deixar agendado para às 11:00 sua consulta com a Dra.…" at bounding box center [1026, 620] width 706 height 22
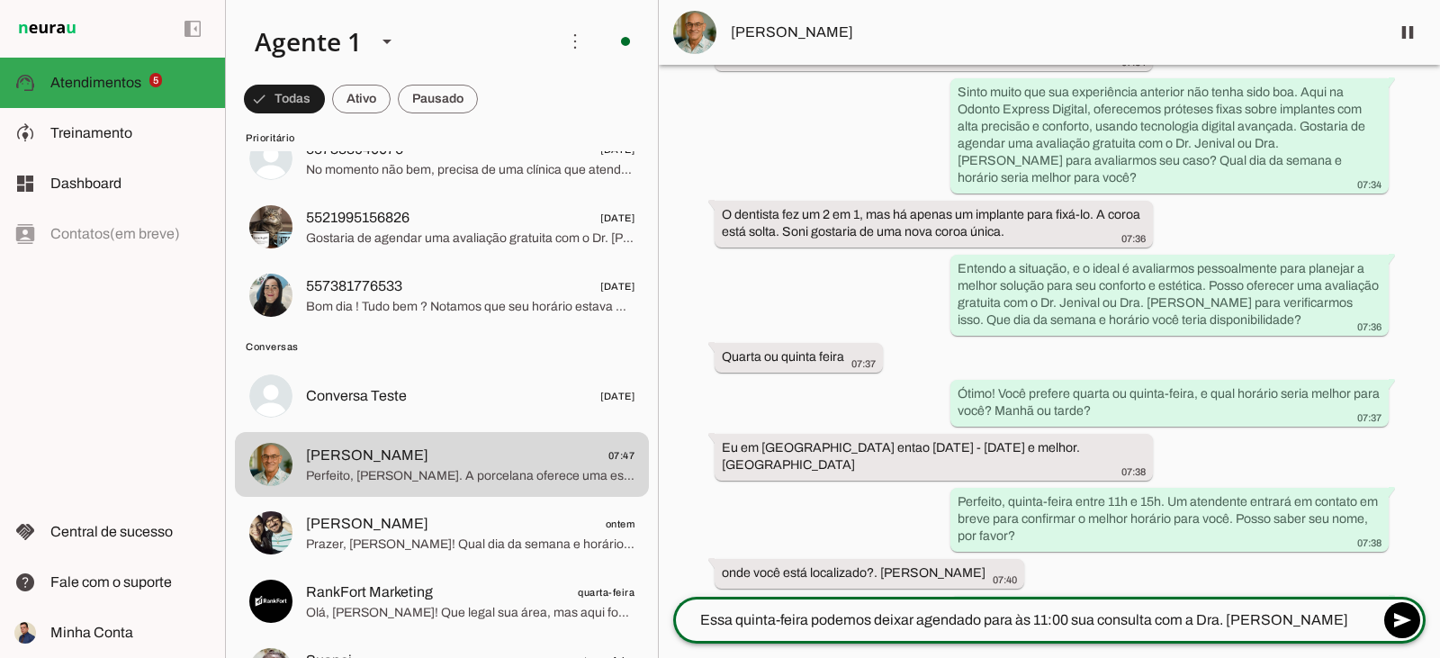
type textarea "Essa quinta-feira podemos deixar agendado para às 11:00 sua consulta com a Dra.…"
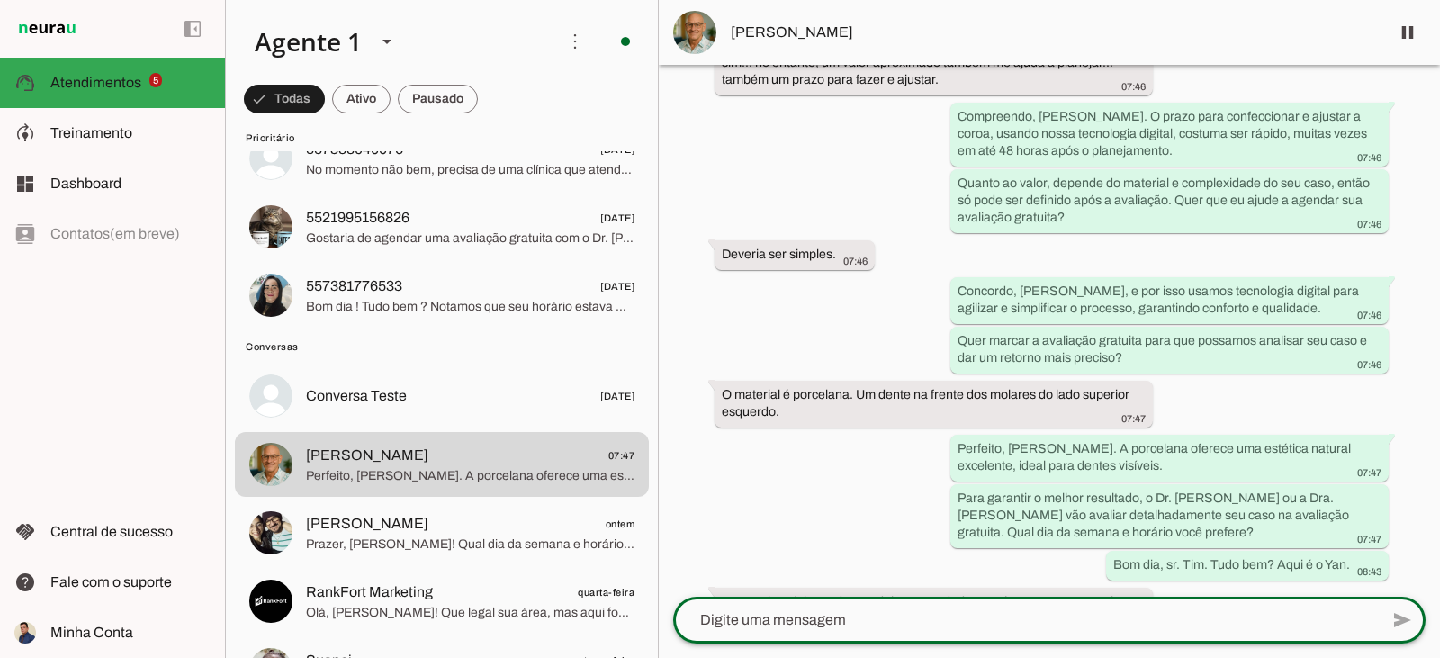
scroll to position [1085, 0]
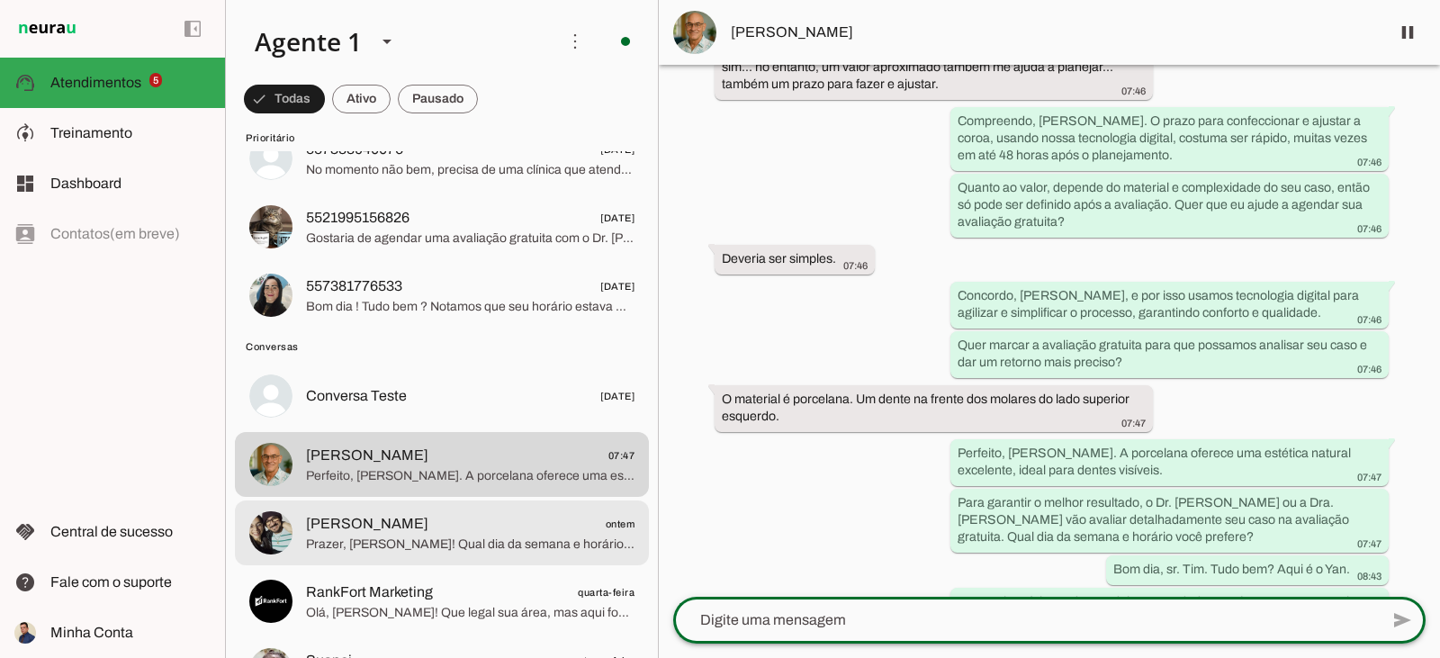
click at [479, 527] on span "[PERSON_NAME] ontem" at bounding box center [470, 524] width 329 height 23
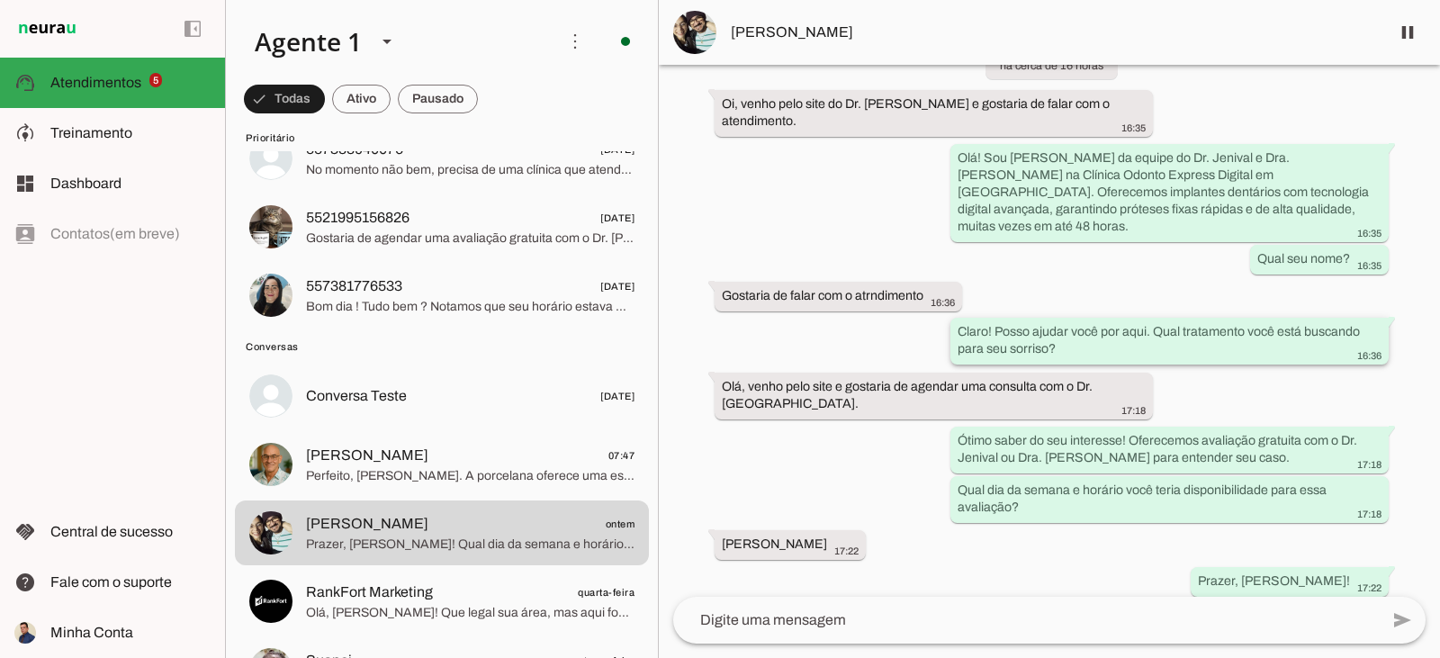
scroll to position [136, 0]
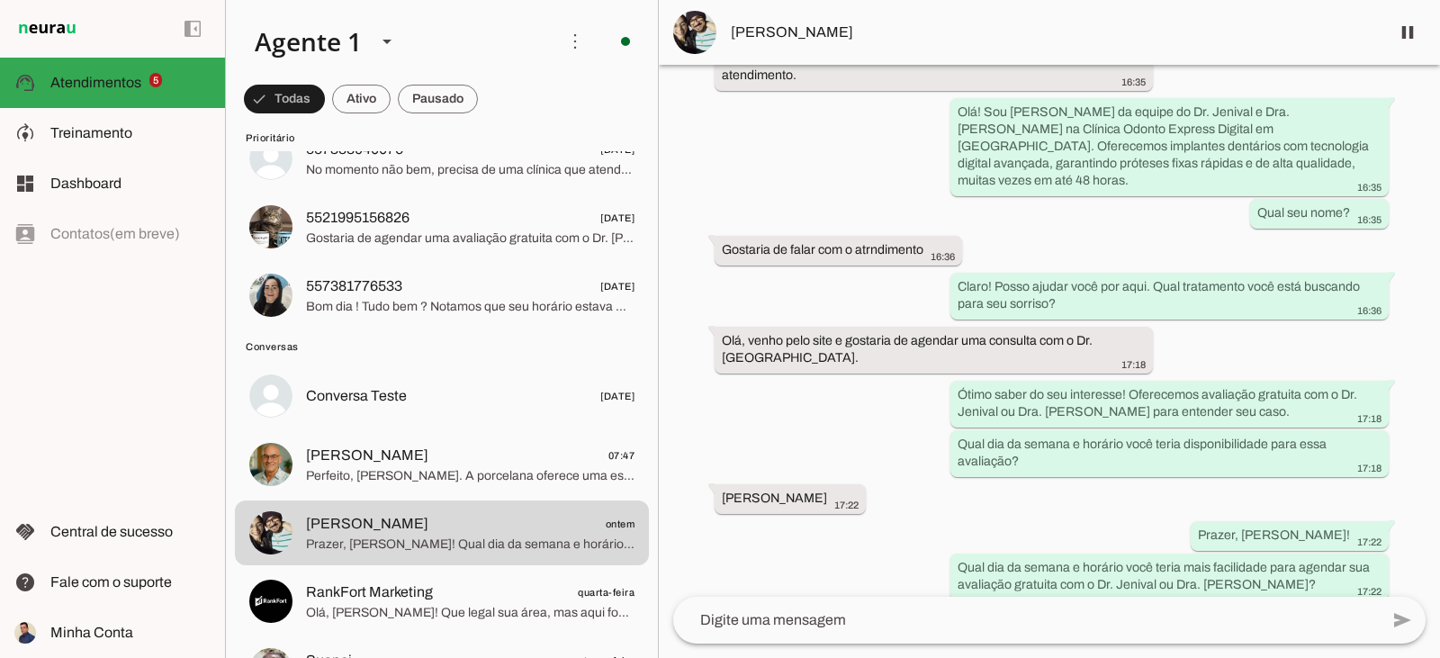
drag, startPoint x: 1014, startPoint y: 445, endPoint x: 912, endPoint y: 415, distance: 106.0
click at [912, 415] on div "Agente ativado há cerca de 16 horas [GEOGRAPHIC_DATA], venho pelo site do Dr. […" at bounding box center [1049, 331] width 781 height 532
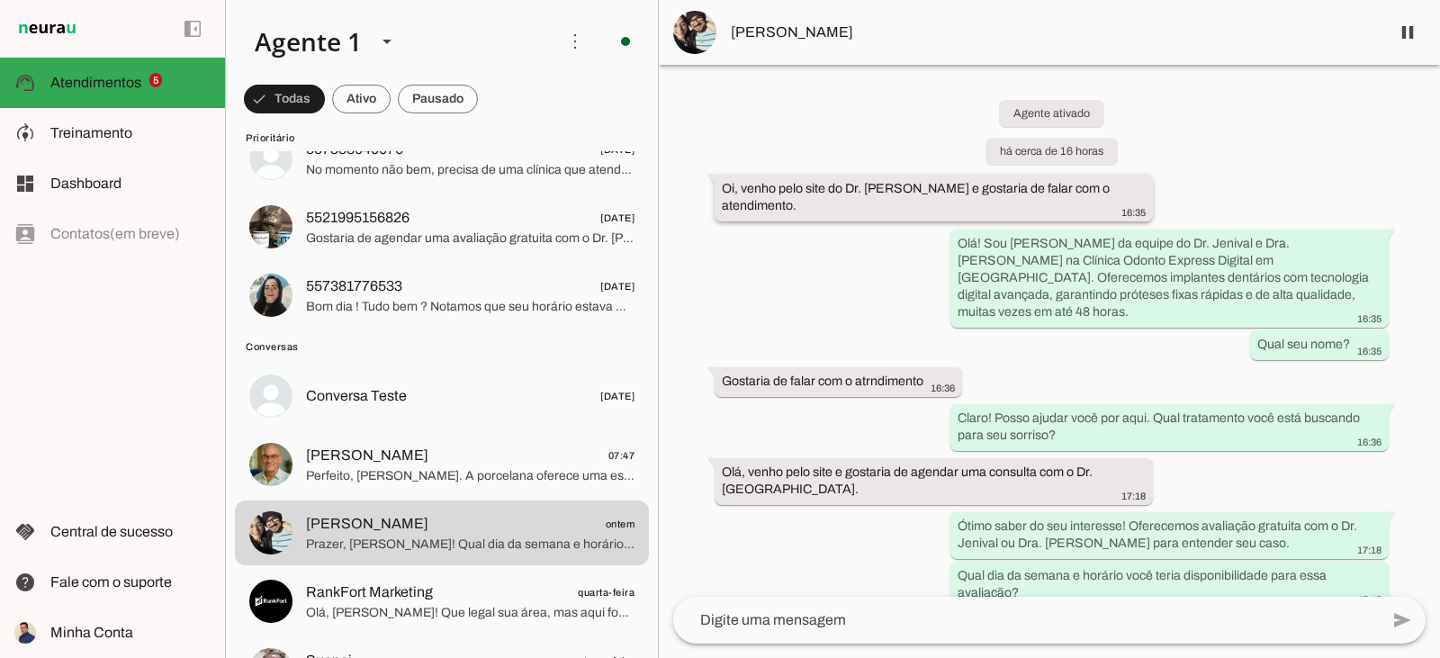
scroll to position [0, 0]
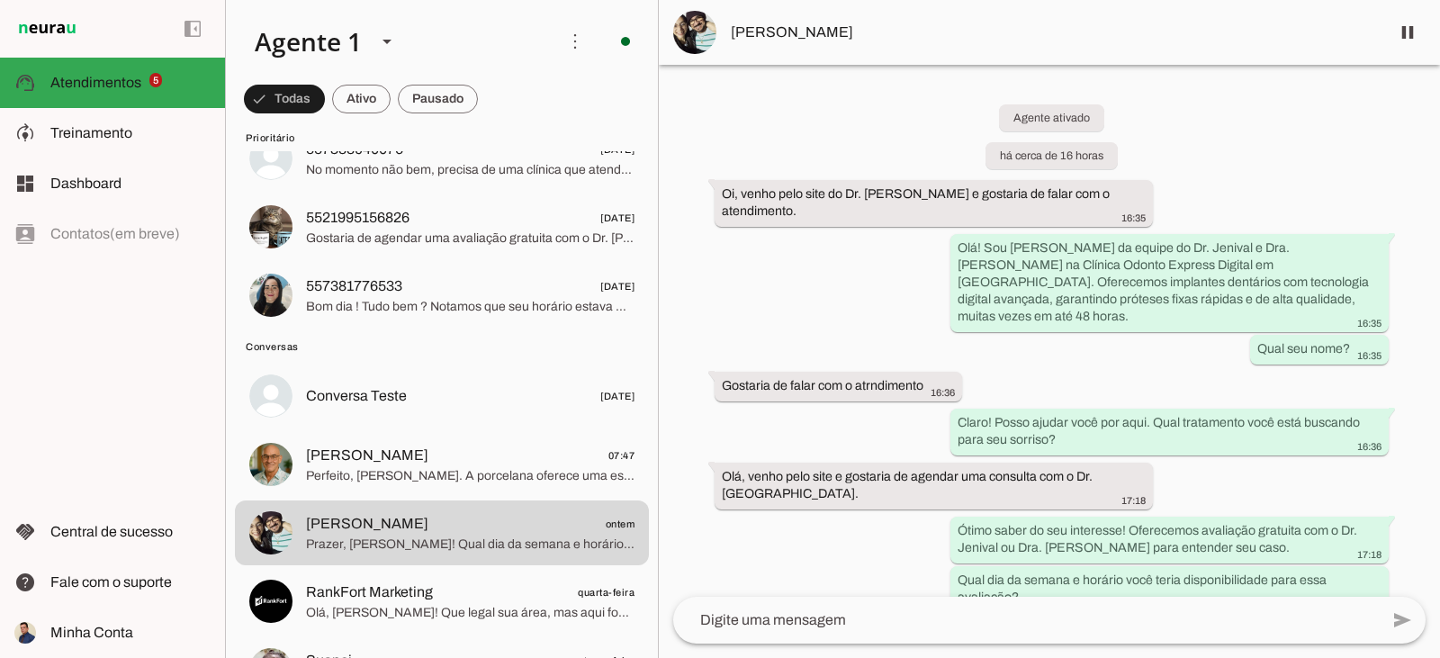
click at [704, 42] on img at bounding box center [694, 32] width 43 height 43
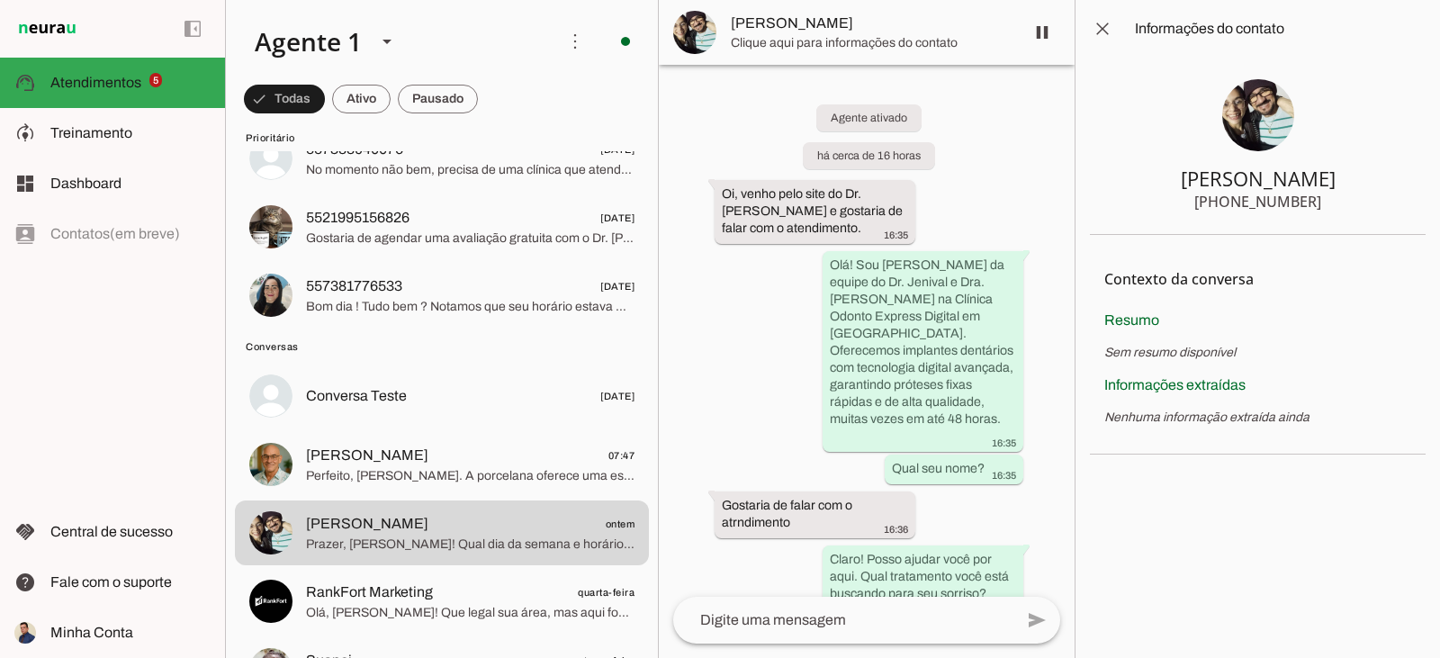
click at [1252, 145] on img at bounding box center [1259, 115] width 72 height 72
click at [1250, 117] on img at bounding box center [1259, 115] width 72 height 72
click at [1102, 13] on span at bounding box center [1102, 28] width 43 height 43
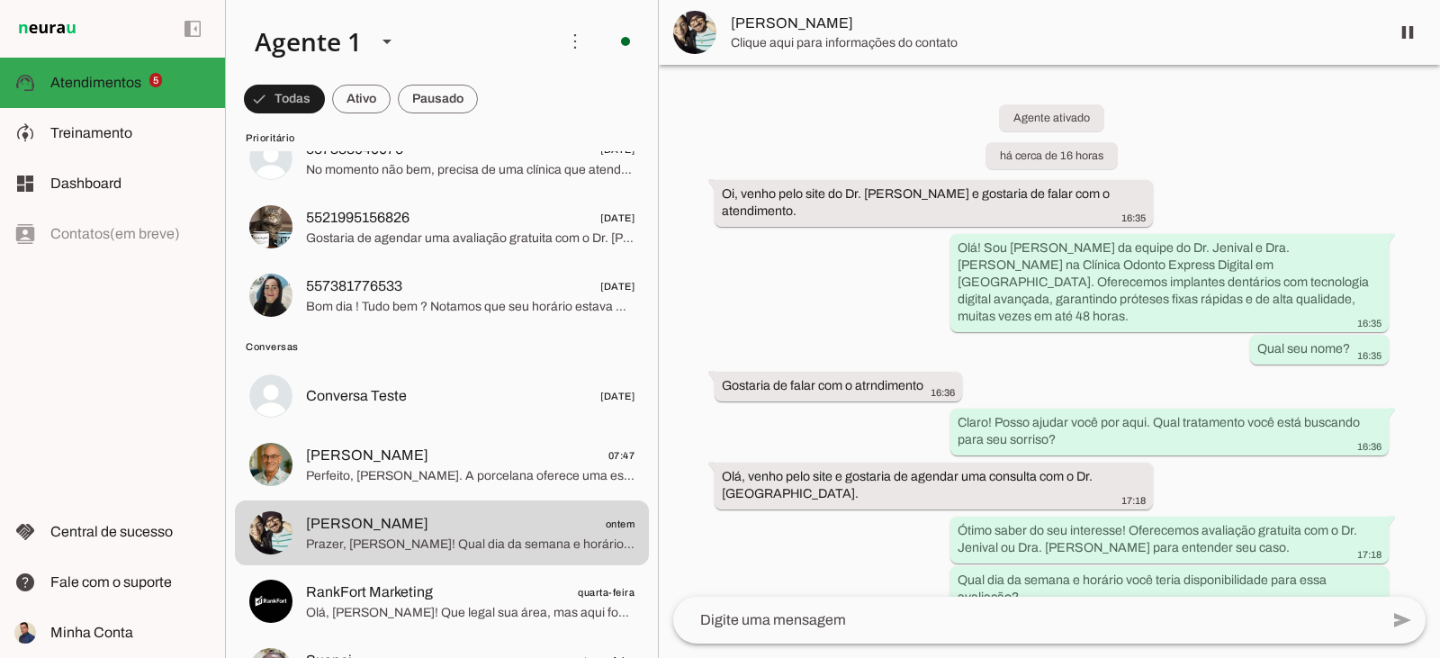
scroll to position [136, 0]
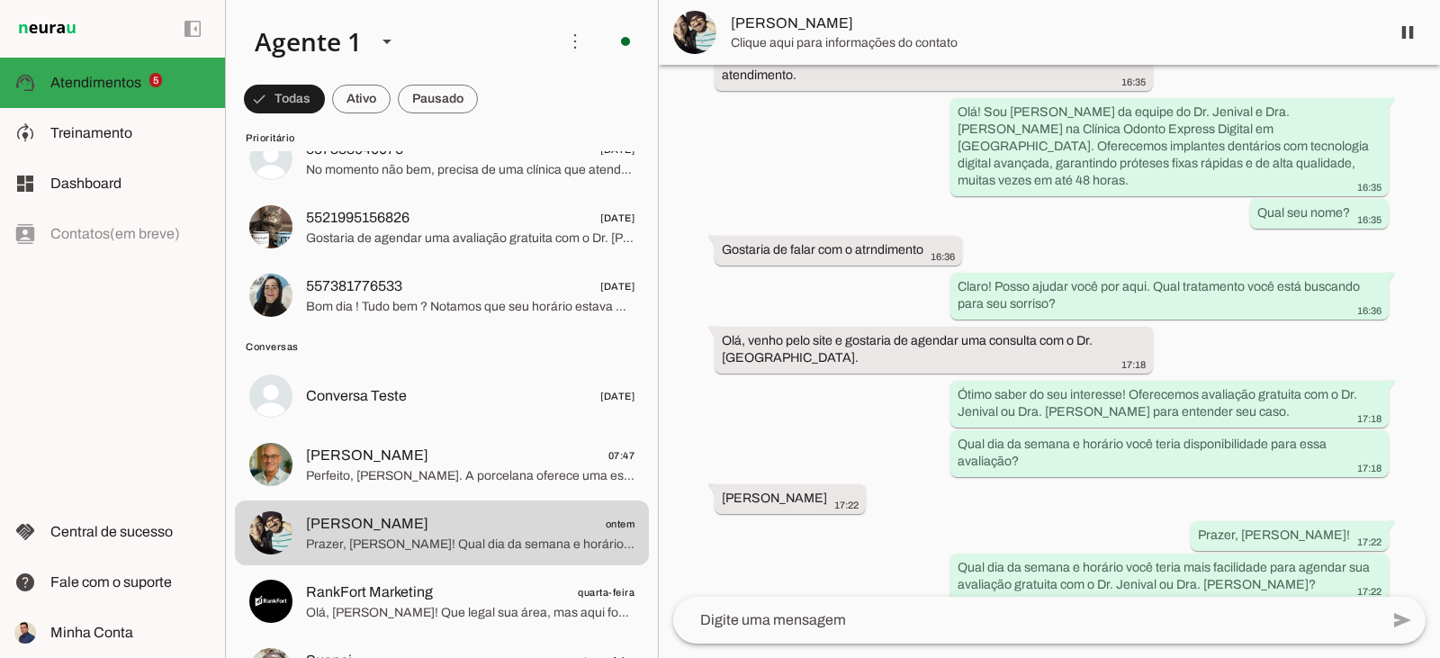
drag, startPoint x: 867, startPoint y: 628, endPoint x: 853, endPoint y: 620, distance: 16.5
click at [855, 623] on textarea at bounding box center [1026, 620] width 706 height 22
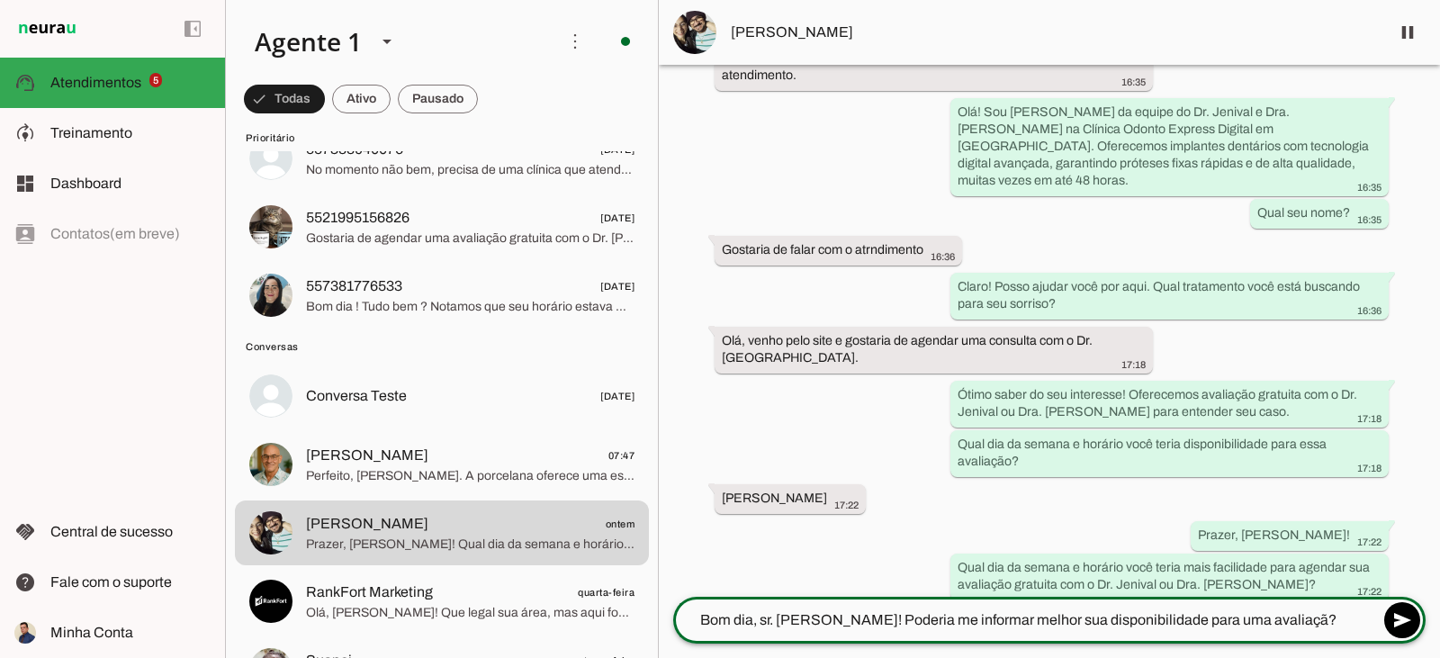
type textarea "Bom dia, sr. [PERSON_NAME]! Poderia me informar melhor sua disponibilidade para…"
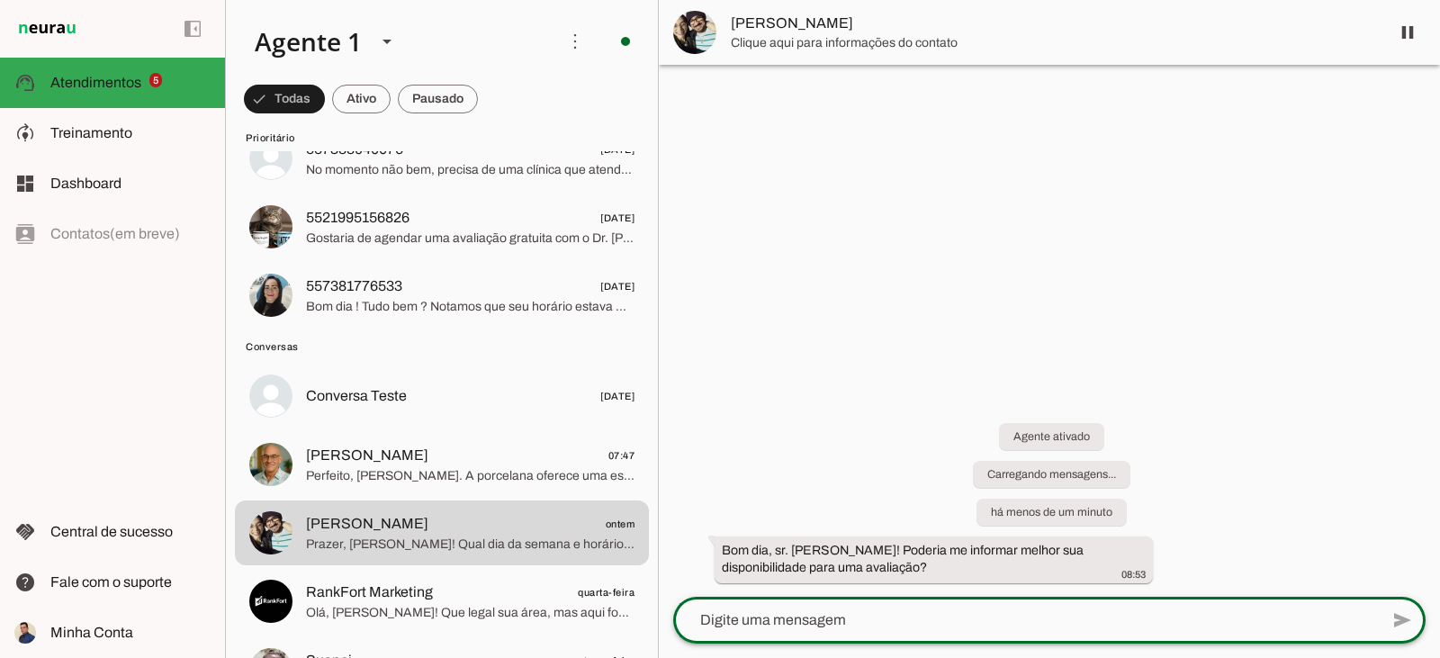
scroll to position [0, 0]
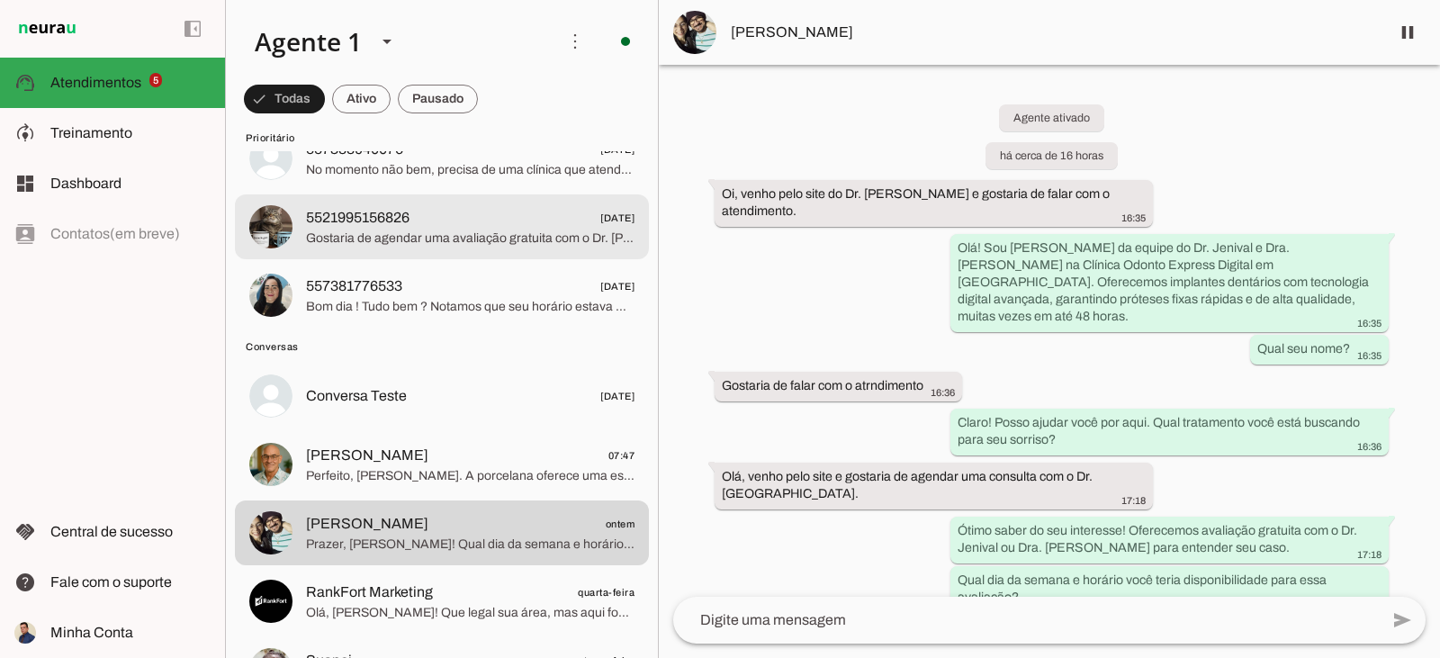
click at [451, 230] on span "Gostaria de agendar uma avaliação gratuita com o Dr. [PERSON_NAME] ou a Dra. [P…" at bounding box center [470, 239] width 329 height 18
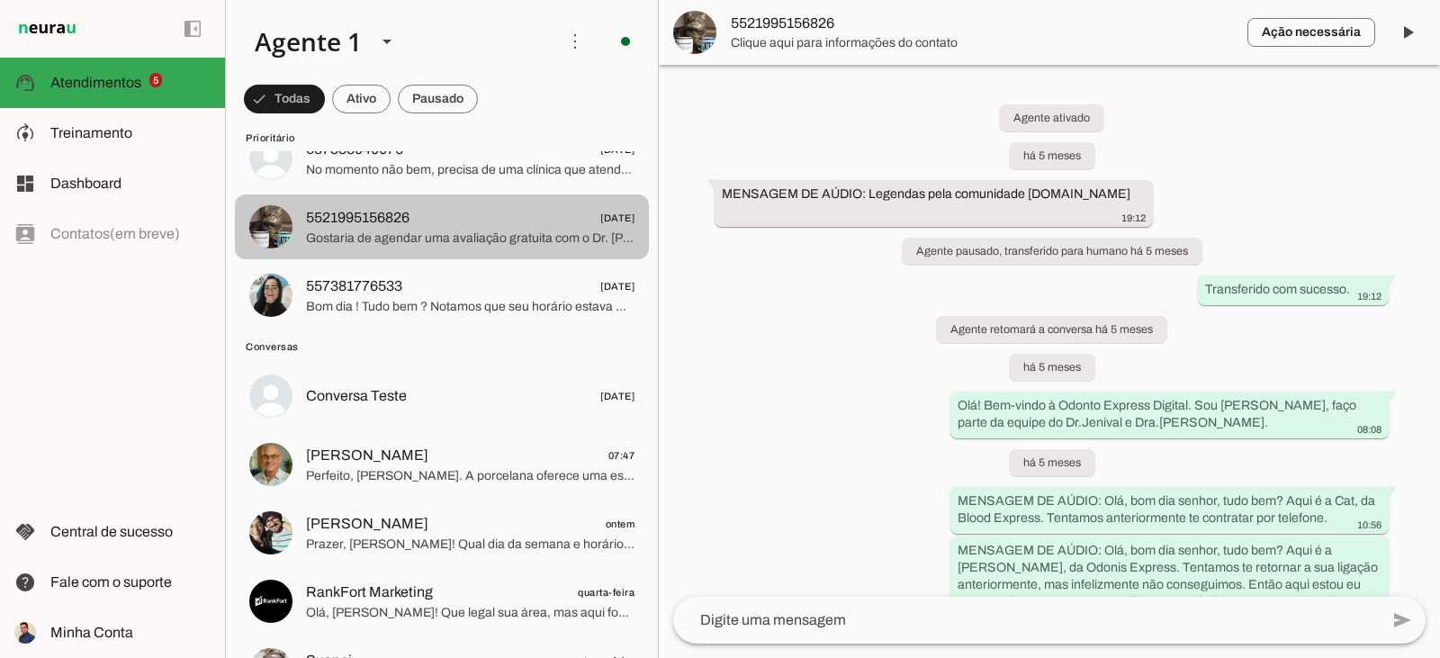
scroll to position [1091, 0]
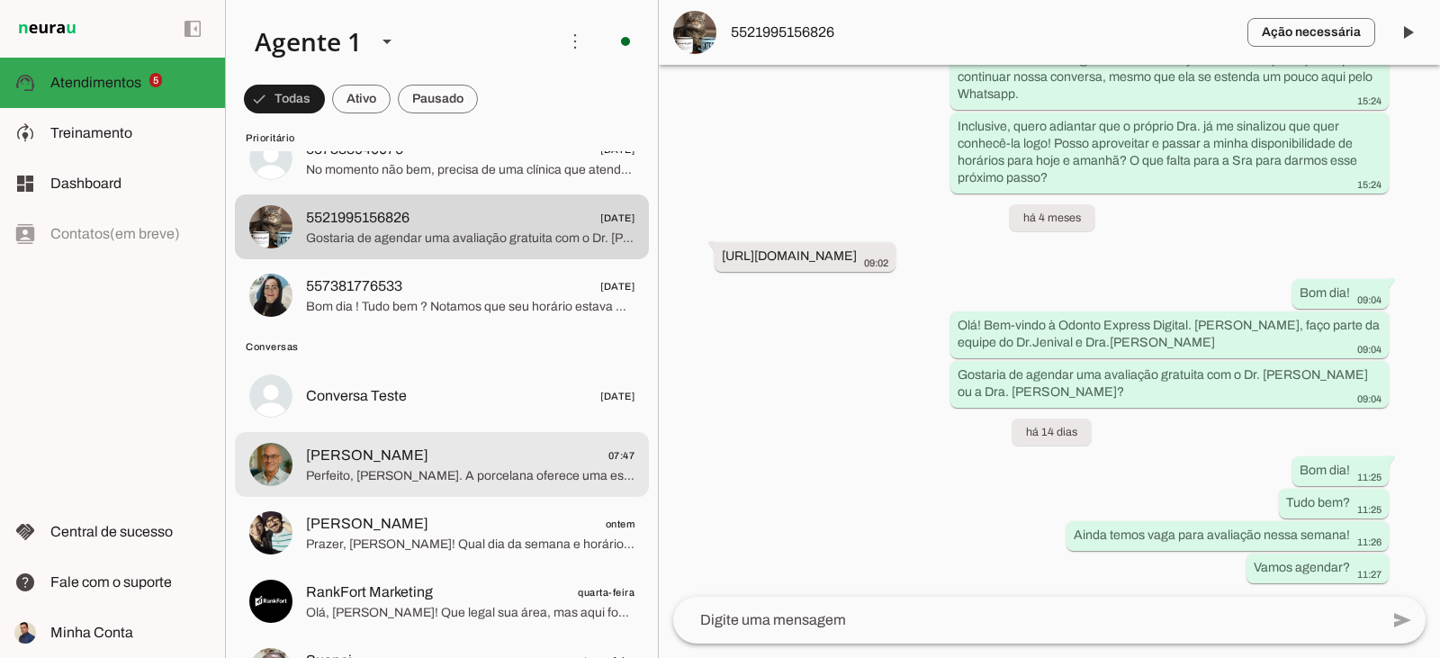
click at [463, 462] on span "[PERSON_NAME] 07:47" at bounding box center [470, 456] width 329 height 23
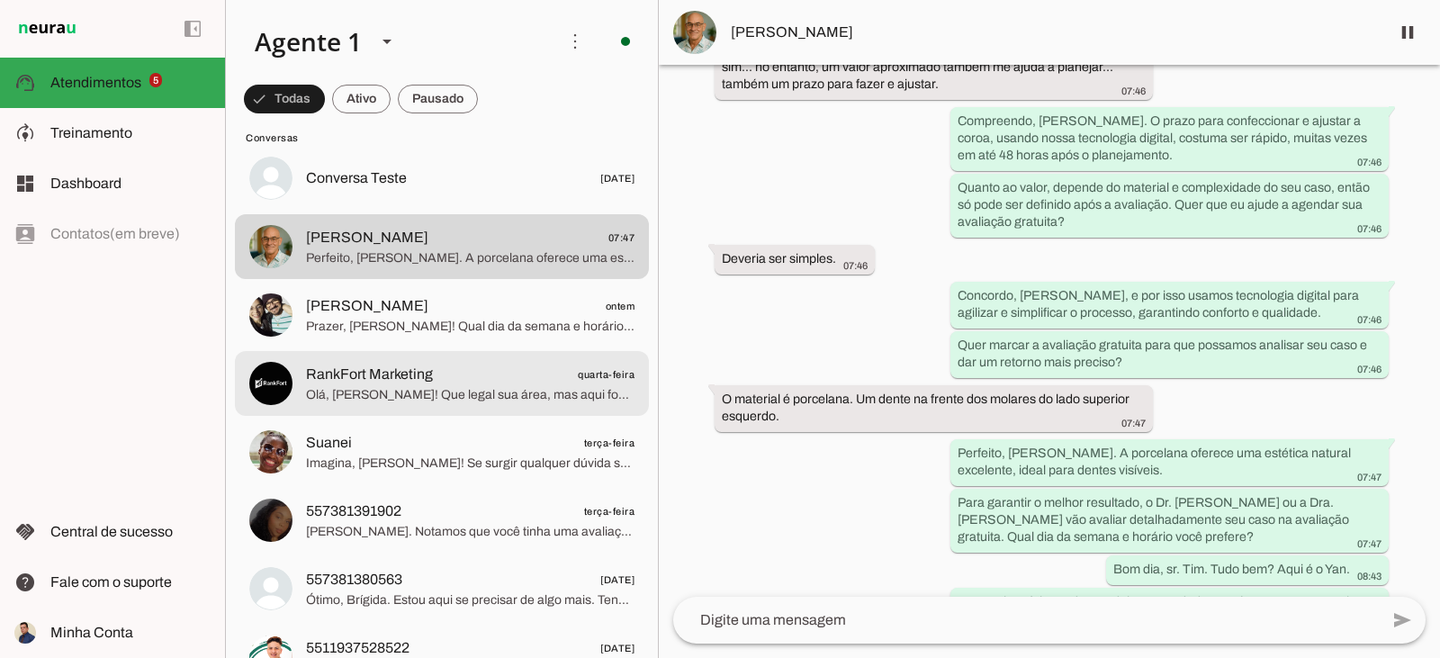
scroll to position [450, 0]
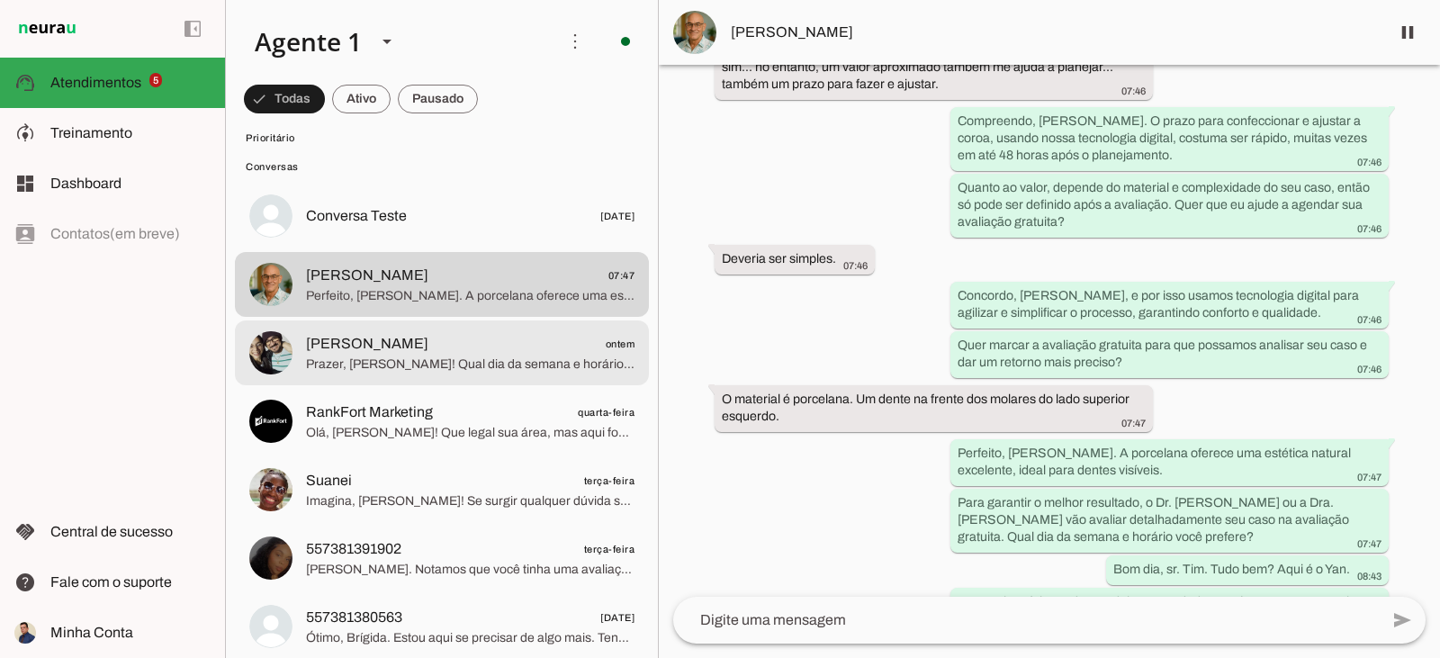
click at [465, 357] on span "Prazer, [PERSON_NAME]! Qual dia da semana e horário você teria mais facilidade …" at bounding box center [470, 365] width 329 height 18
